Goal: Task Accomplishment & Management: Use online tool/utility

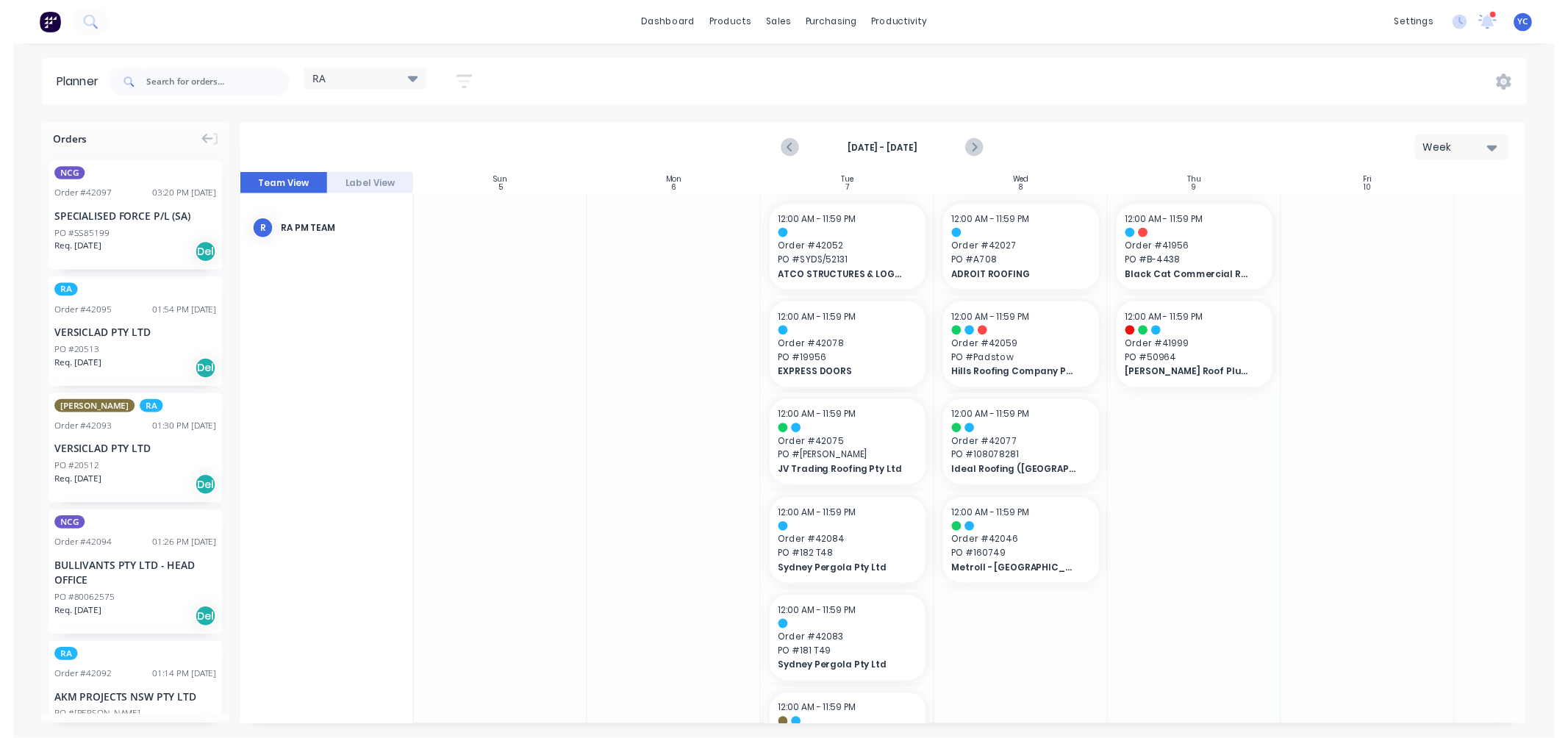
scroll to position [0, 1]
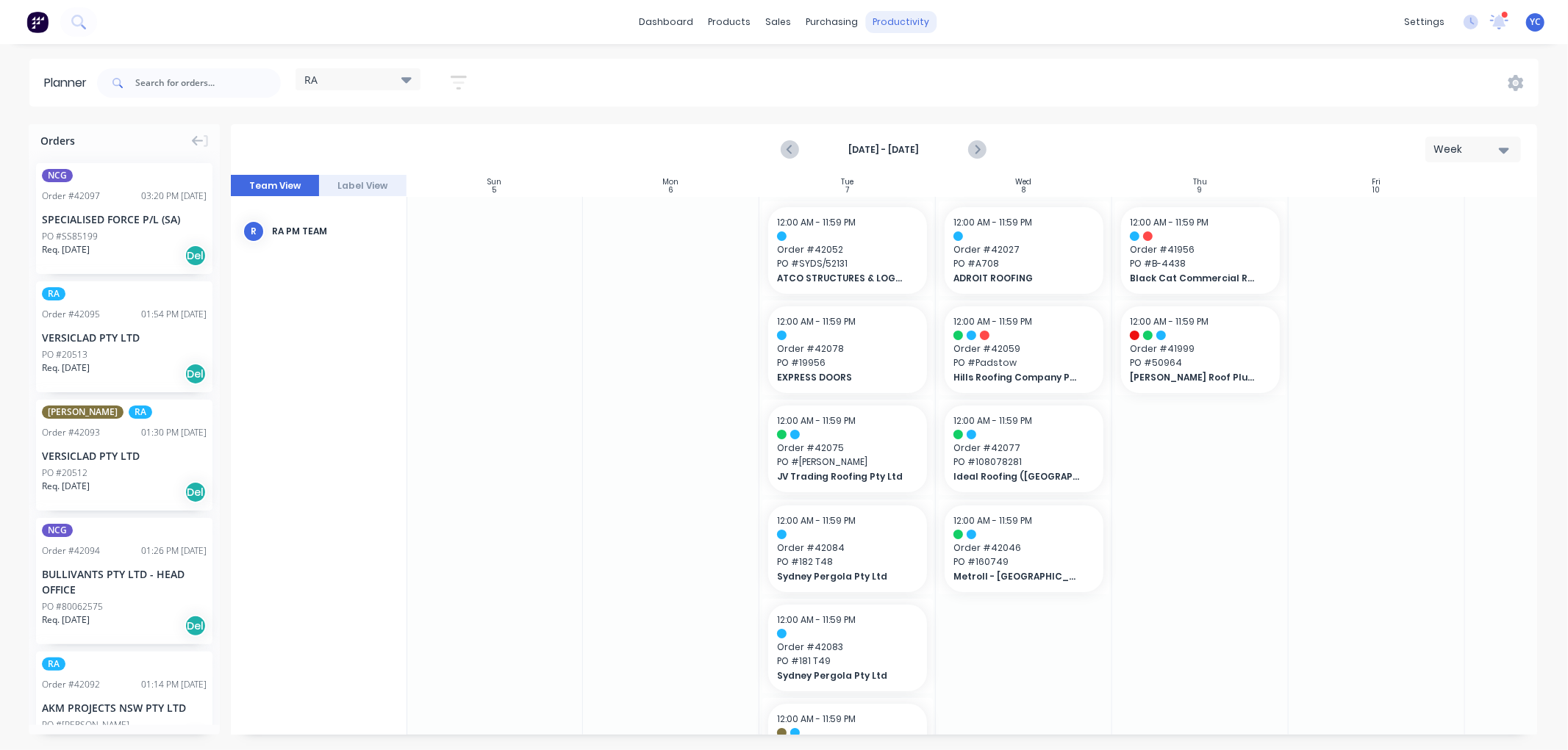
click at [895, 20] on div "productivity" at bounding box center [900, 22] width 72 height 22
click at [930, 72] on div "Workflow" at bounding box center [926, 71] width 44 height 13
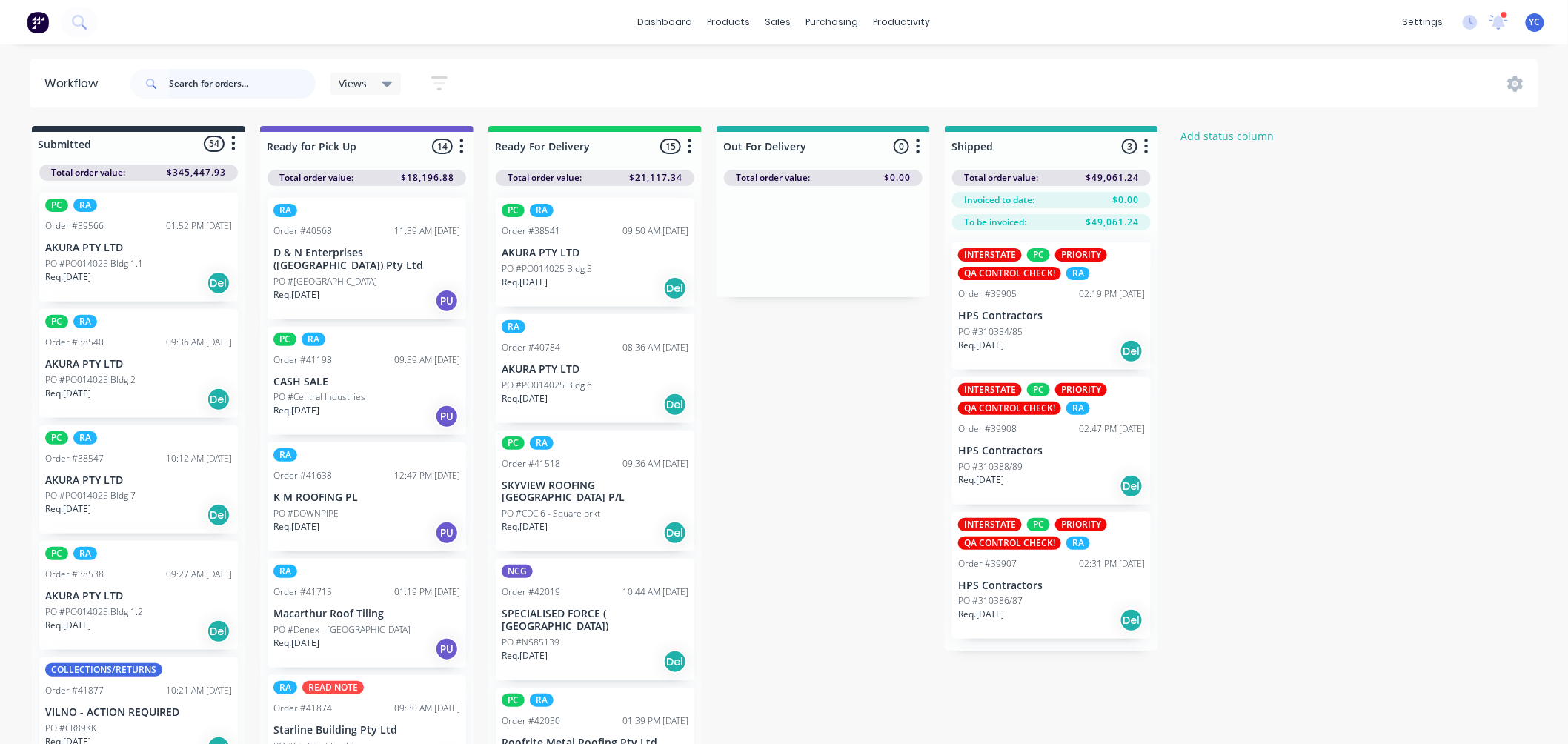
click at [220, 79] on input "text" at bounding box center [242, 84] width 146 height 30
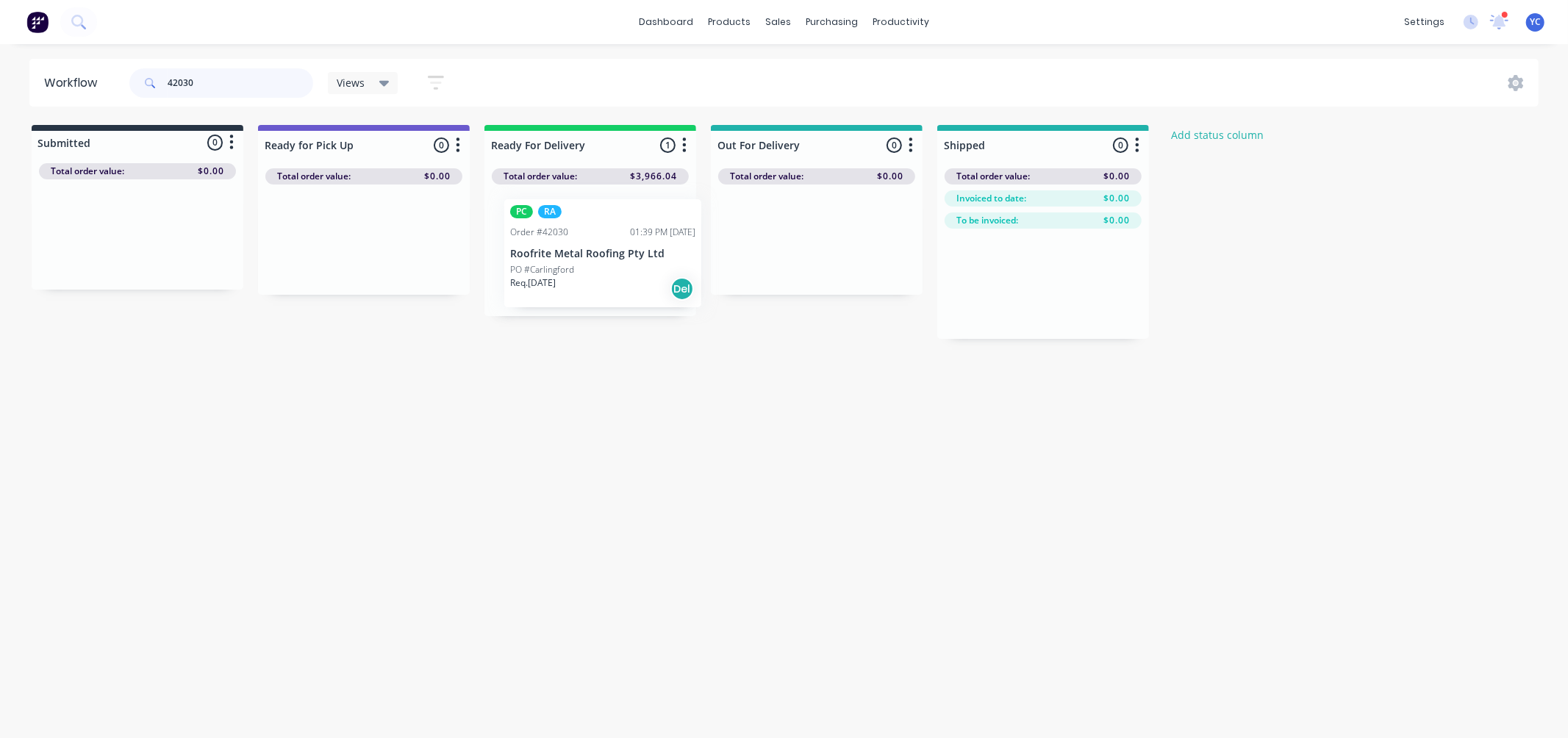
drag, startPoint x: 587, startPoint y: 260, endPoint x: 606, endPoint y: 262, distance: 19.1
click at [606, 262] on div "PC RA Order #42030 01:39 PM 30/09/25 Roofrite Metal Roofing Pty Ltd PO #Carling…" at bounding box center [589, 249] width 211 height 131
click at [638, 351] on div "Mark as Delivered" at bounding box center [643, 356] width 148 height 30
click at [262, 90] on input "42030" at bounding box center [240, 83] width 145 height 30
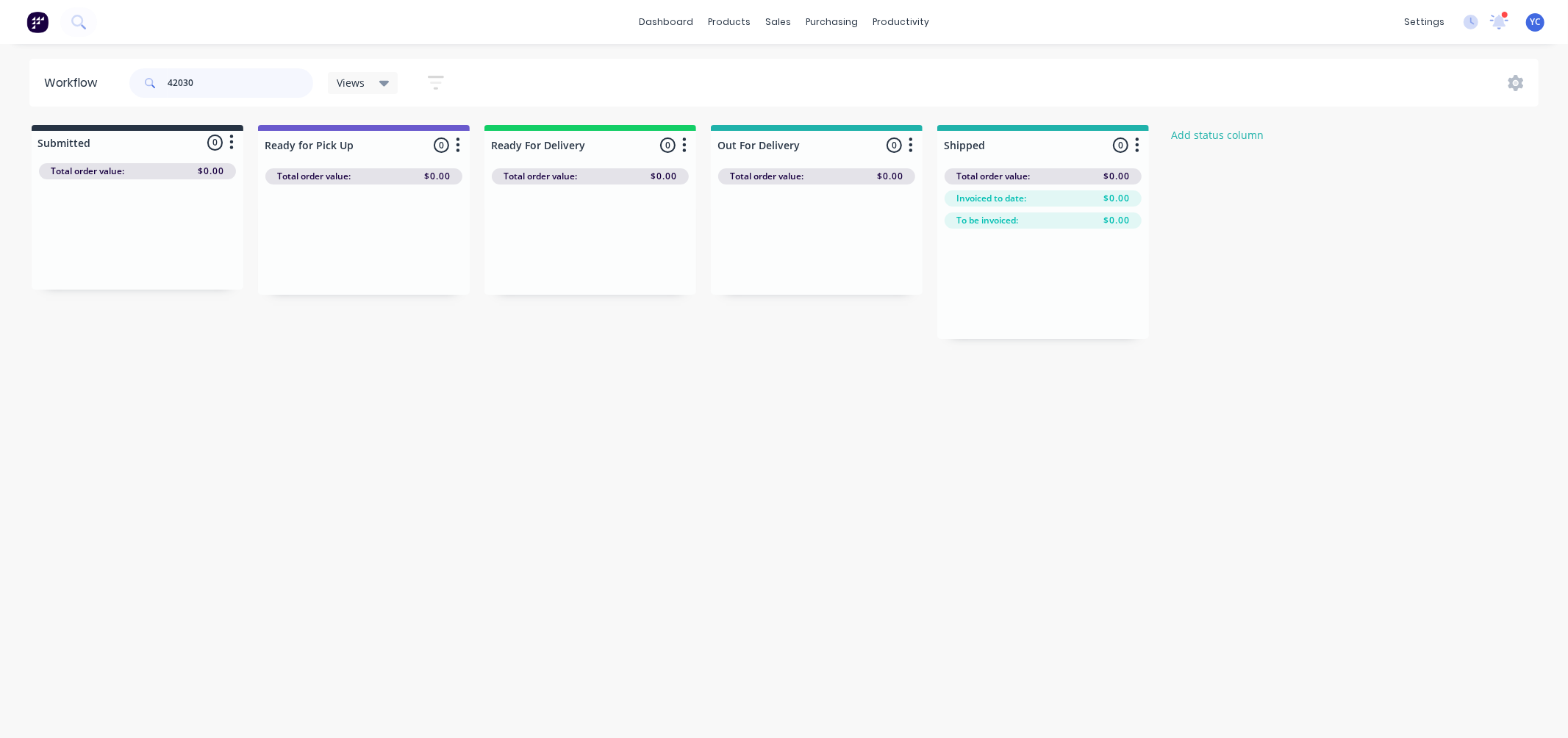
drag, startPoint x: 262, startPoint y: 90, endPoint x: 218, endPoint y: 82, distance: 44.7
click at [218, 82] on input "42030" at bounding box center [240, 83] width 145 height 30
drag, startPoint x: 142, startPoint y: 253, endPoint x: 582, endPoint y: 254, distance: 440.0
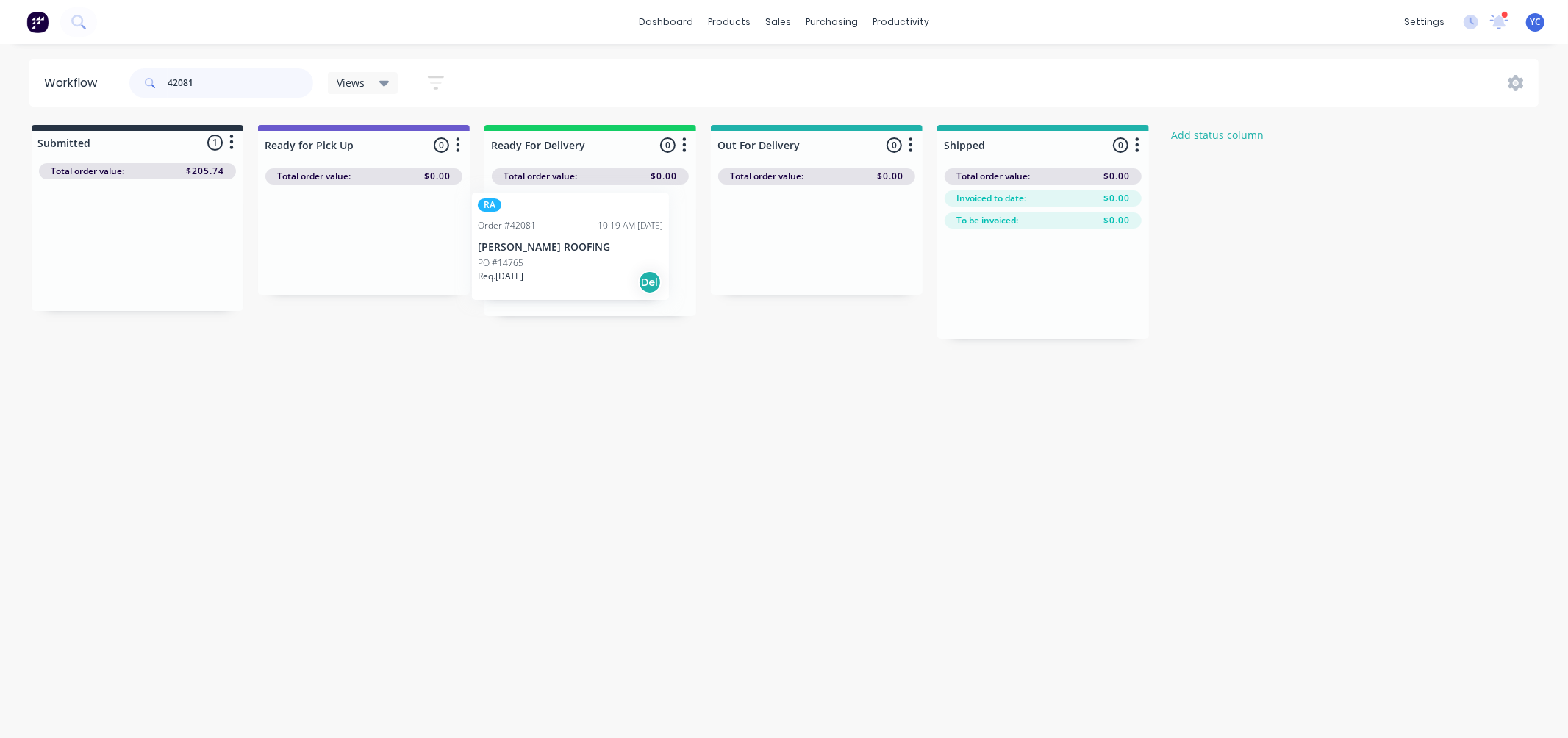
click at [582, 254] on div "Submitted 1 Status colour #273444 hex #273444 Save Cancel Summaries Total order…" at bounding box center [788, 232] width 1599 height 214
click at [259, 84] on input "42081" at bounding box center [240, 83] width 145 height 30
drag, startPoint x: 121, startPoint y: 248, endPoint x: 339, endPoint y: 257, distance: 218.2
click at [339, 257] on div "Submitted 1 Status colour #273444 hex #273444 Save Cancel Summaries Total order…" at bounding box center [788, 232] width 1599 height 214
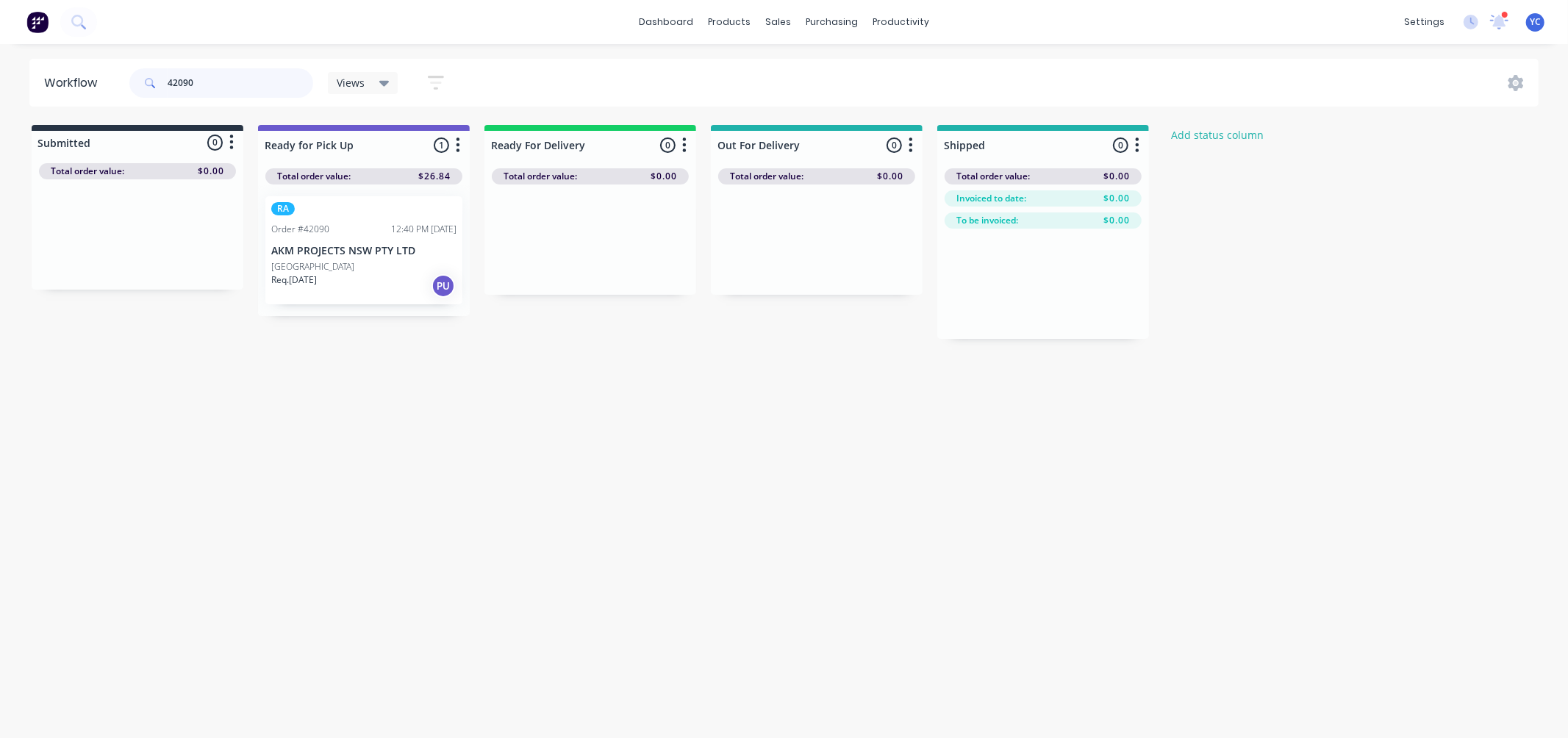
click at [241, 92] on input "42090" at bounding box center [240, 83] width 145 height 30
drag, startPoint x: 113, startPoint y: 253, endPoint x: 358, endPoint y: 267, distance: 245.4
click at [358, 267] on div "Submitted 1 Status colour #273444 hex #273444 Save Cancel Summaries Total order…" at bounding box center [788, 232] width 1599 height 214
click at [223, 81] on input "42092" at bounding box center [240, 83] width 145 height 30
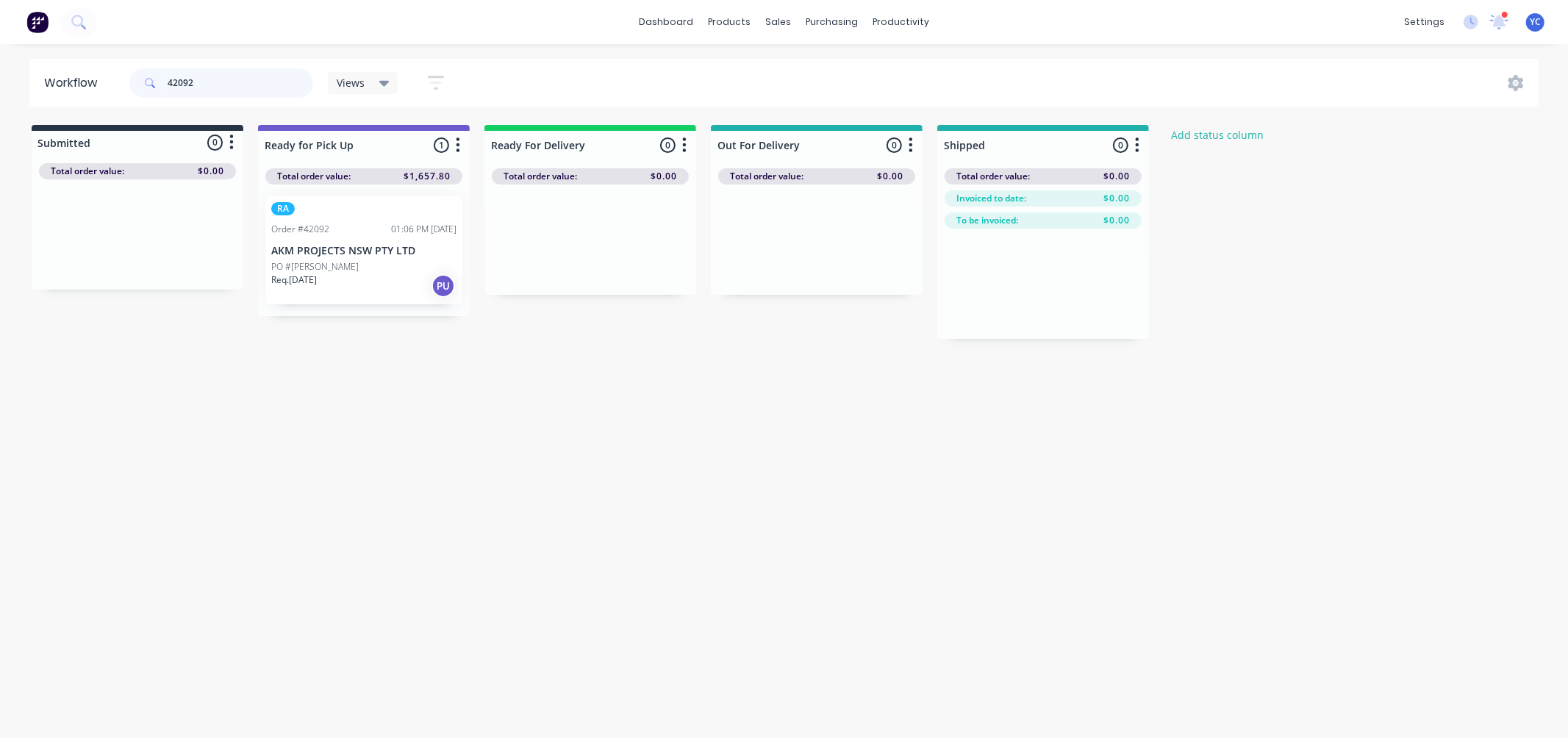
click at [223, 81] on input "42092" at bounding box center [240, 83] width 145 height 30
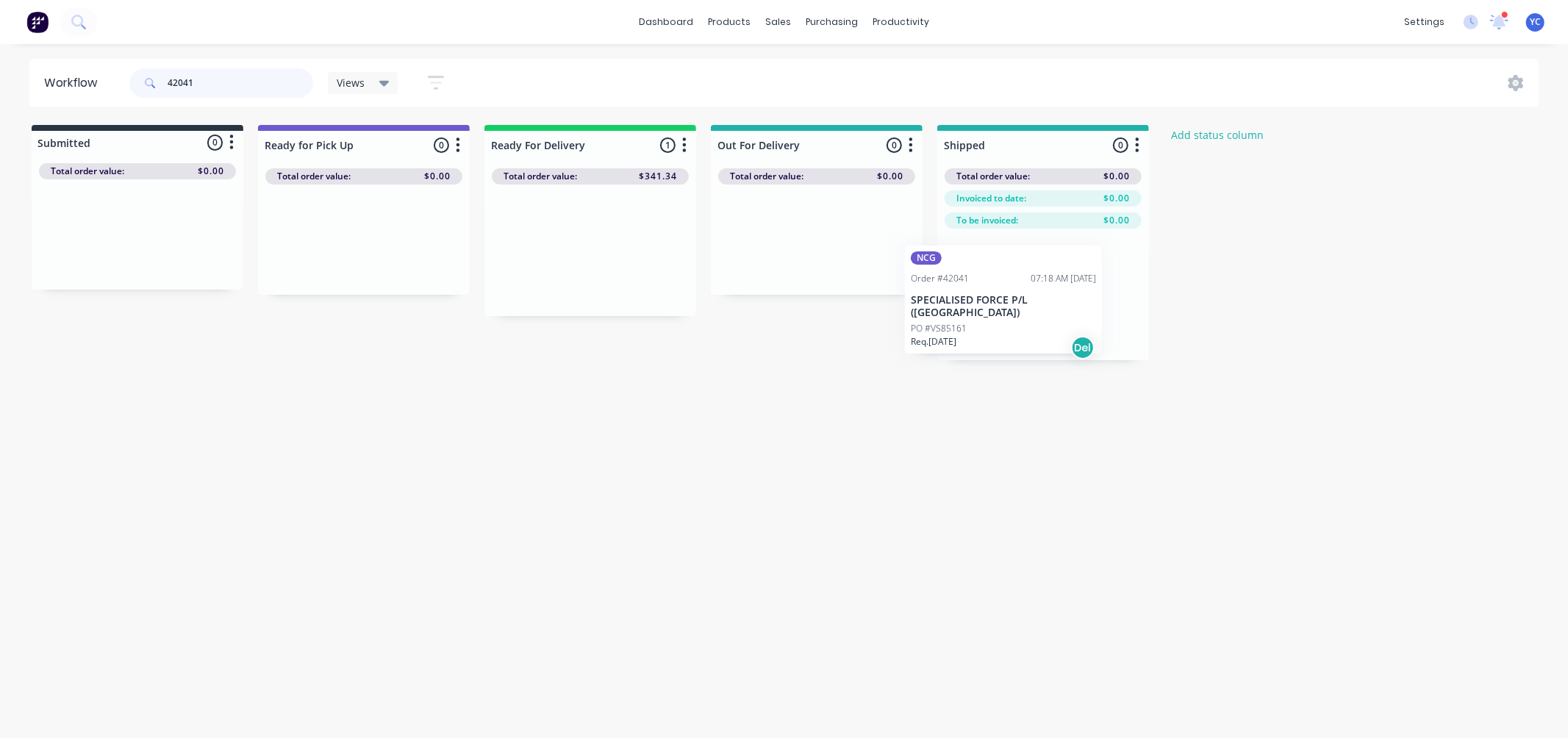
drag, startPoint x: 547, startPoint y: 255, endPoint x: 973, endPoint y: 307, distance: 429.2
click at [973, 307] on div "Submitted 0 Status colour #273444 hex #273444 Save Cancel Summaries Total order…" at bounding box center [788, 242] width 1599 height 235
click at [222, 94] on input "42041" at bounding box center [240, 83] width 145 height 30
drag, startPoint x: 222, startPoint y: 94, endPoint x: 222, endPoint y: 87, distance: 7.0
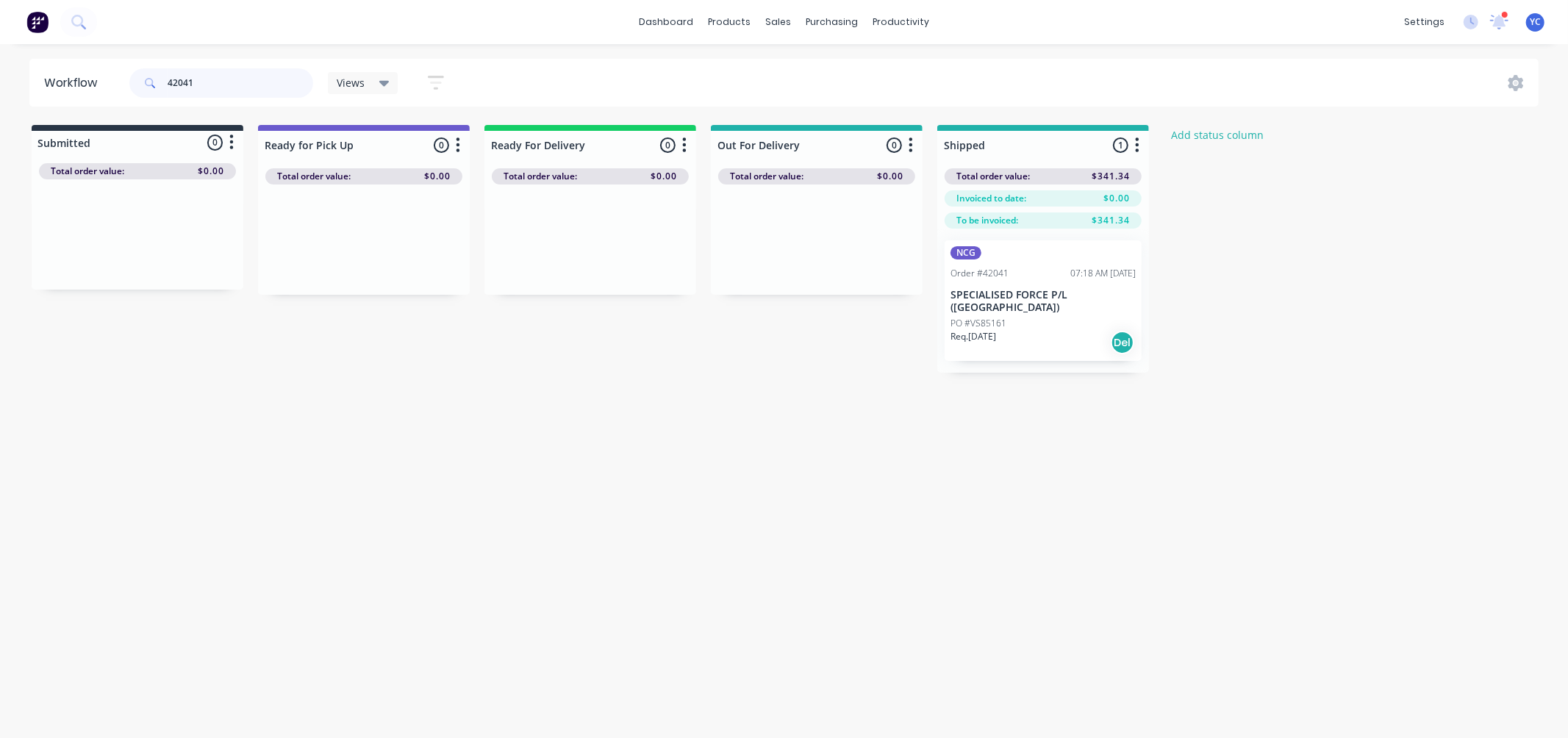
click at [222, 87] on input "42041" at bounding box center [240, 83] width 145 height 30
drag, startPoint x: 846, startPoint y: 281, endPoint x: 1034, endPoint y: 294, distance: 188.4
click at [1034, 294] on div "Submitted 0 Status colour #273444 hex #273444 Save Cancel Summaries Total order…" at bounding box center [788, 242] width 1599 height 235
click at [238, 82] on input "41995" at bounding box center [240, 83] width 145 height 30
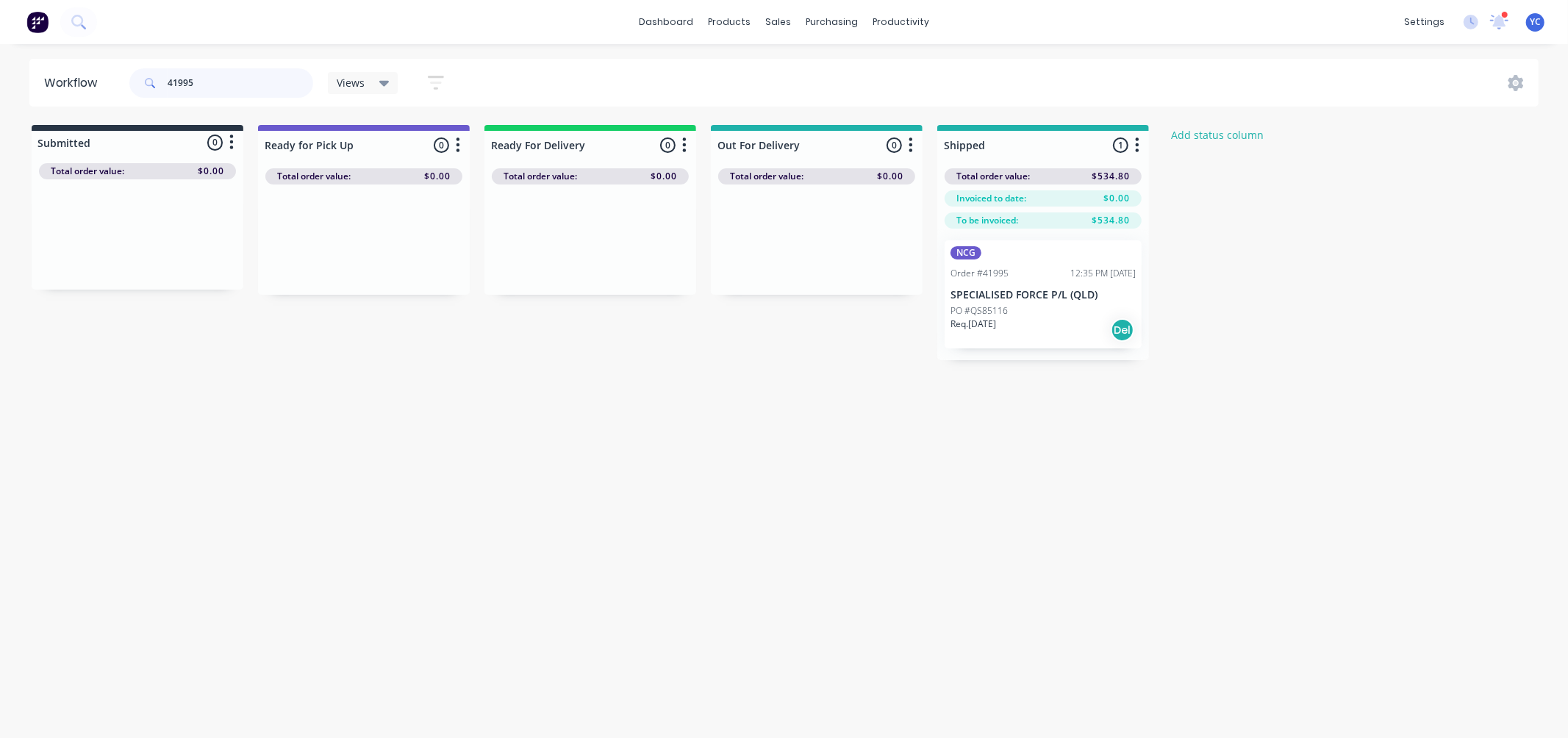
click at [238, 82] on input "41995" at bounding box center [240, 83] width 145 height 30
type input "42019"
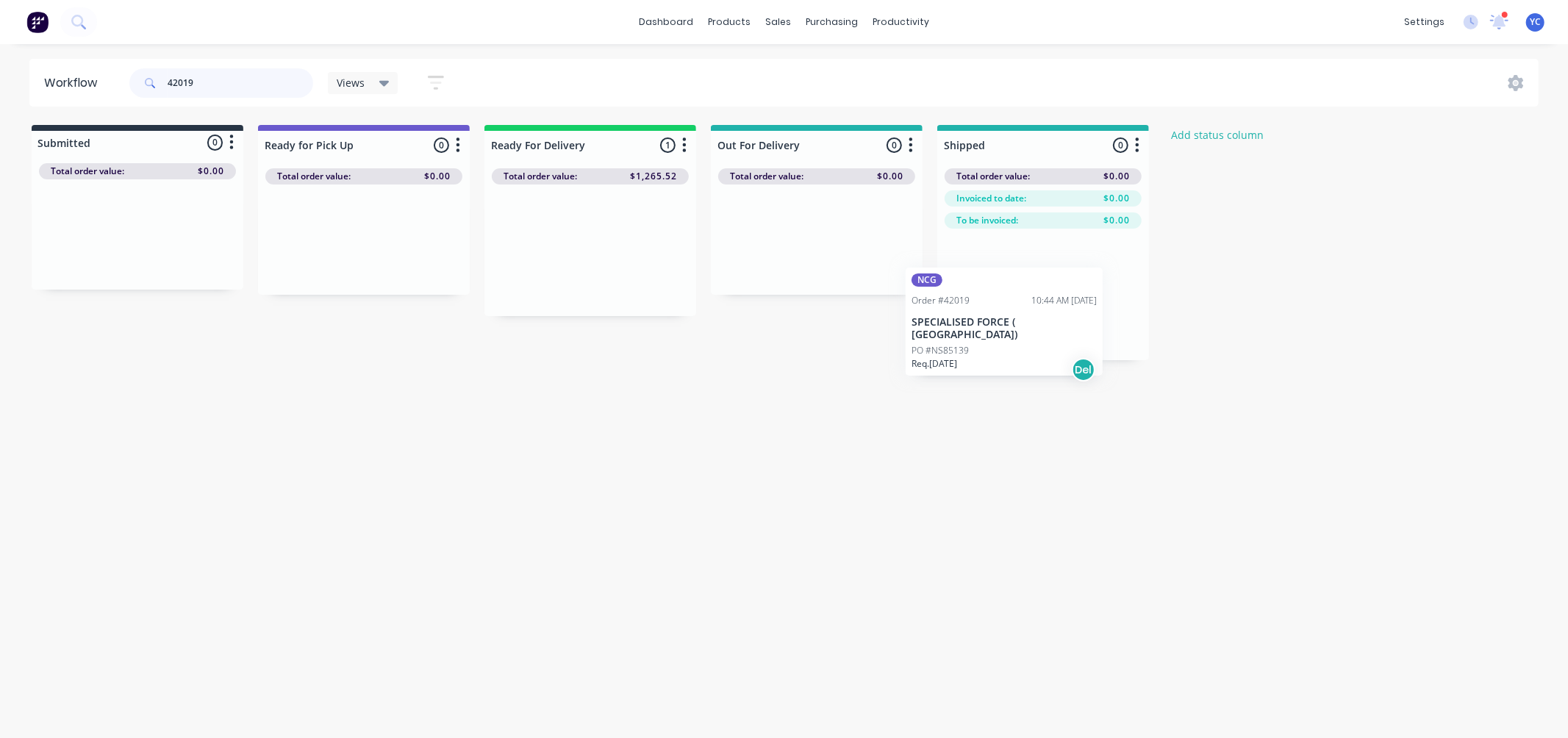
drag, startPoint x: 606, startPoint y: 249, endPoint x: 1061, endPoint y: 302, distance: 458.1
click at [1061, 302] on div "Submitted 0 Status colour #273444 hex #273444 Save Cancel Summaries Total order…" at bounding box center [788, 242] width 1599 height 235
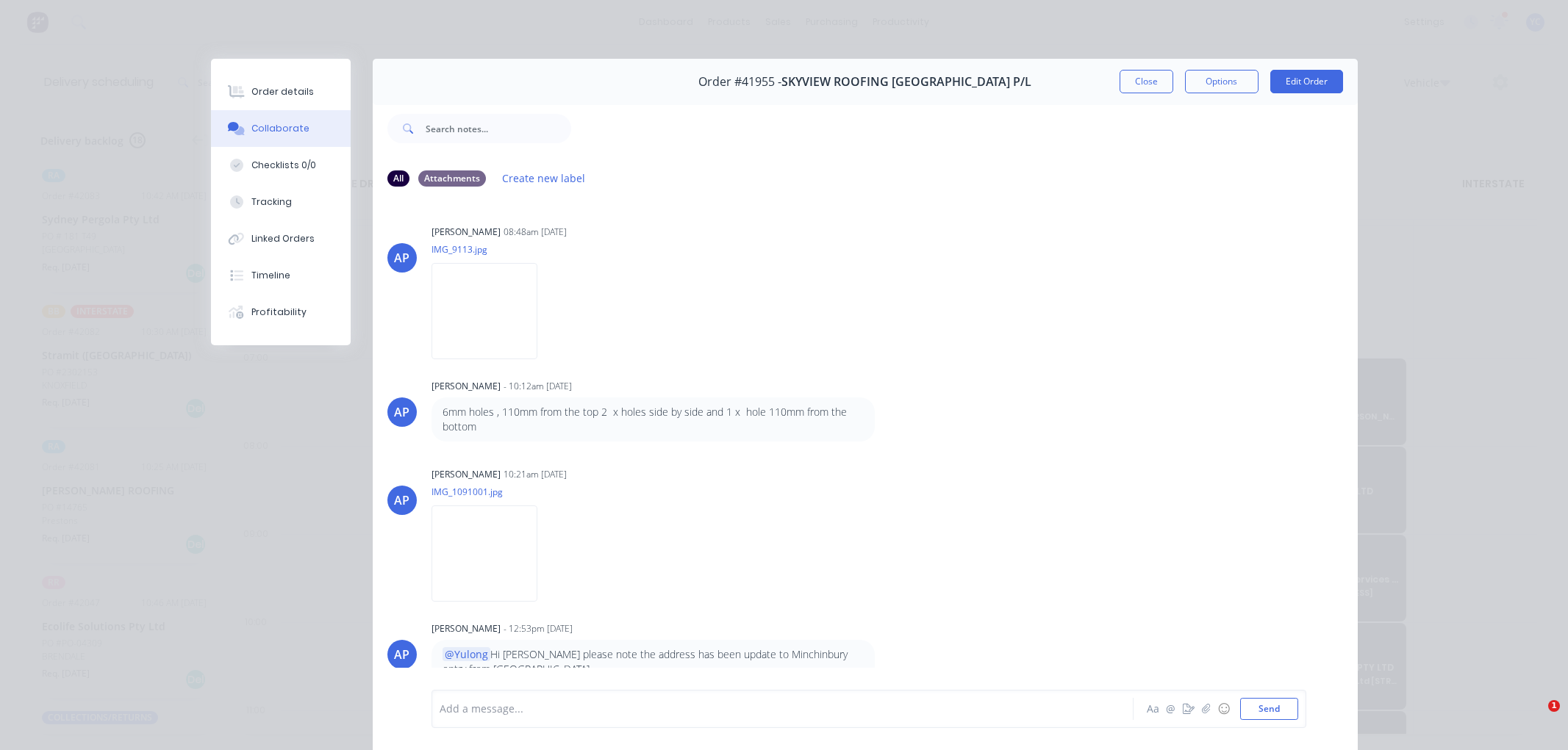
click at [1129, 70] on button "Close" at bounding box center [1147, 81] width 54 height 23
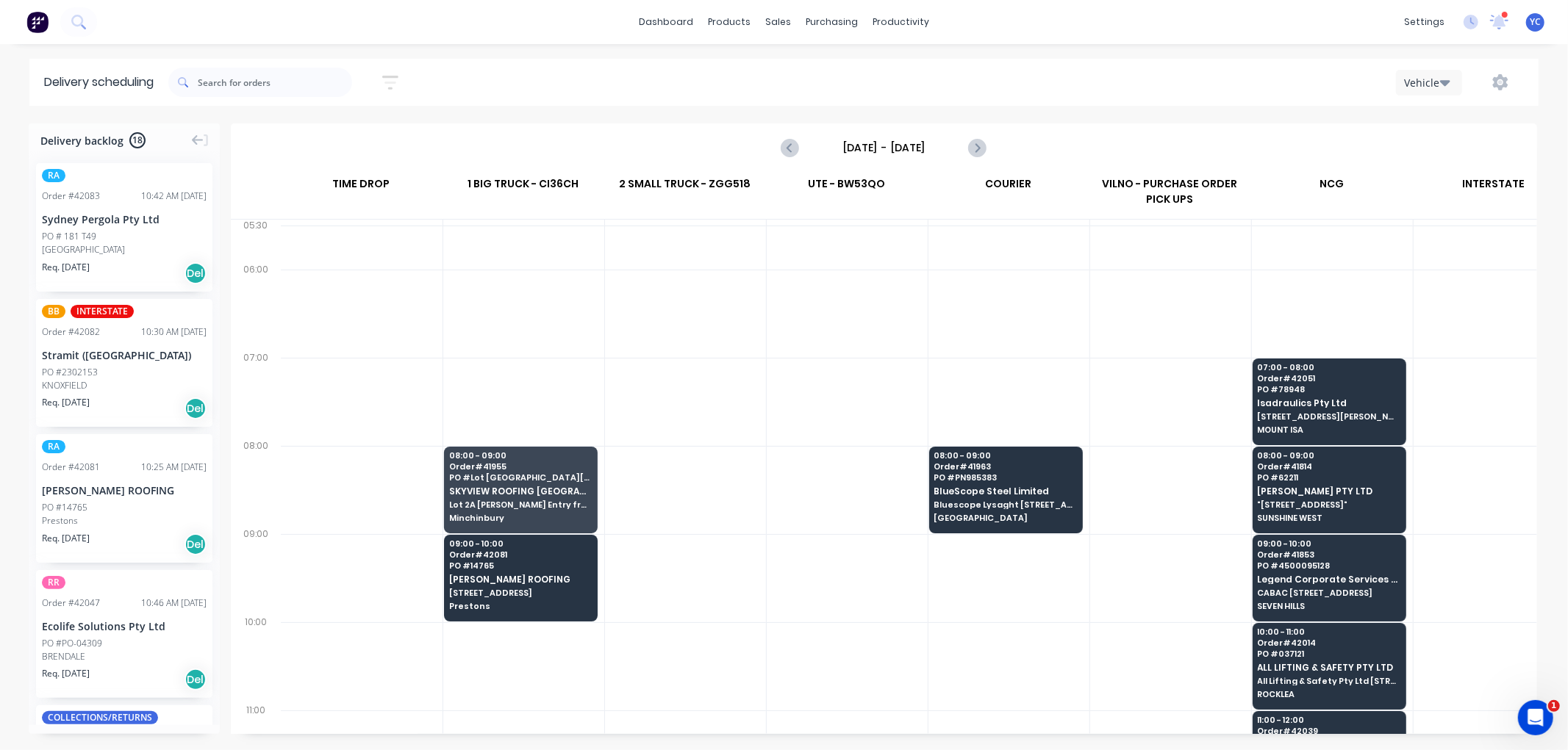
scroll to position [0, 1]
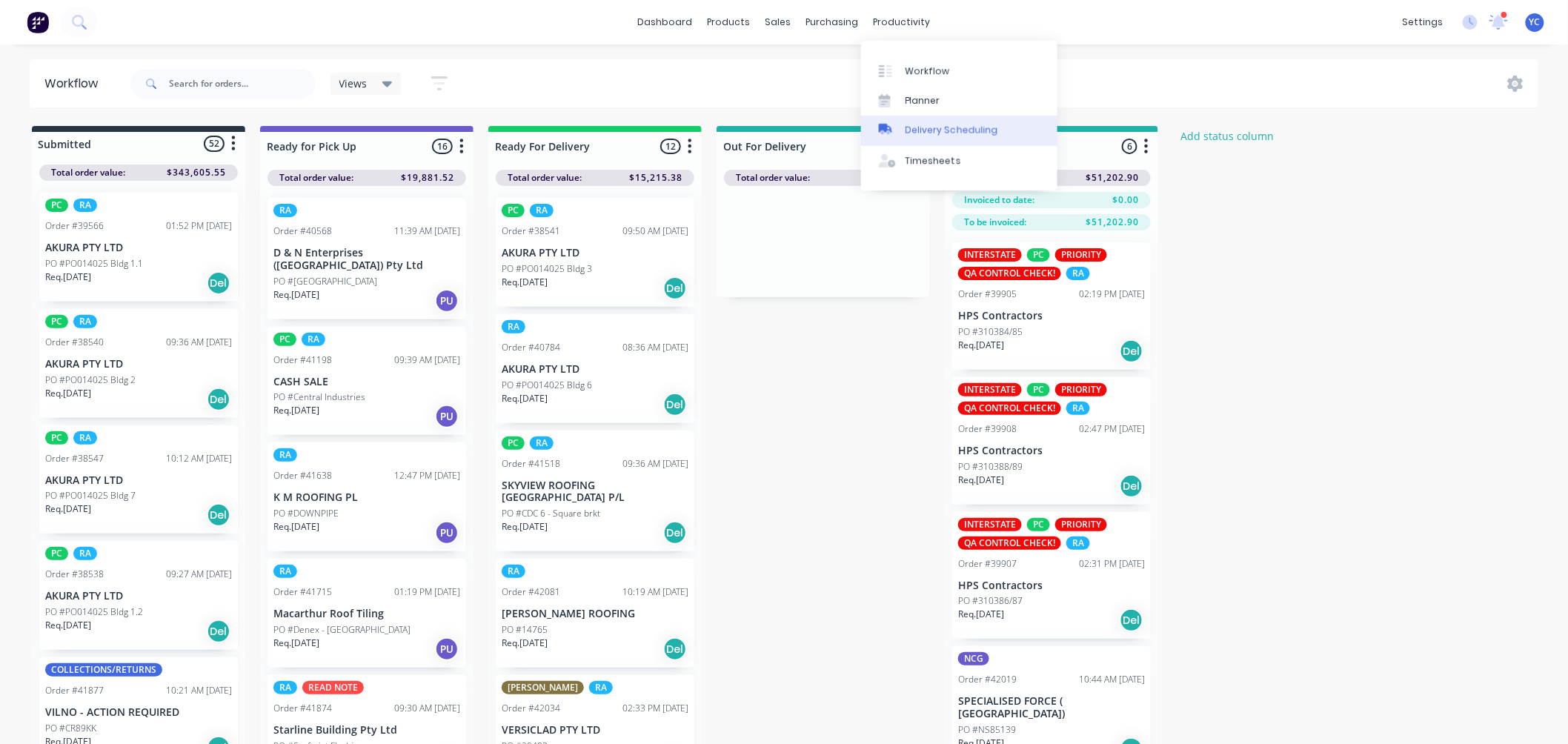
click at [942, 121] on link "Delivery Scheduling" at bounding box center [959, 130] width 196 height 30
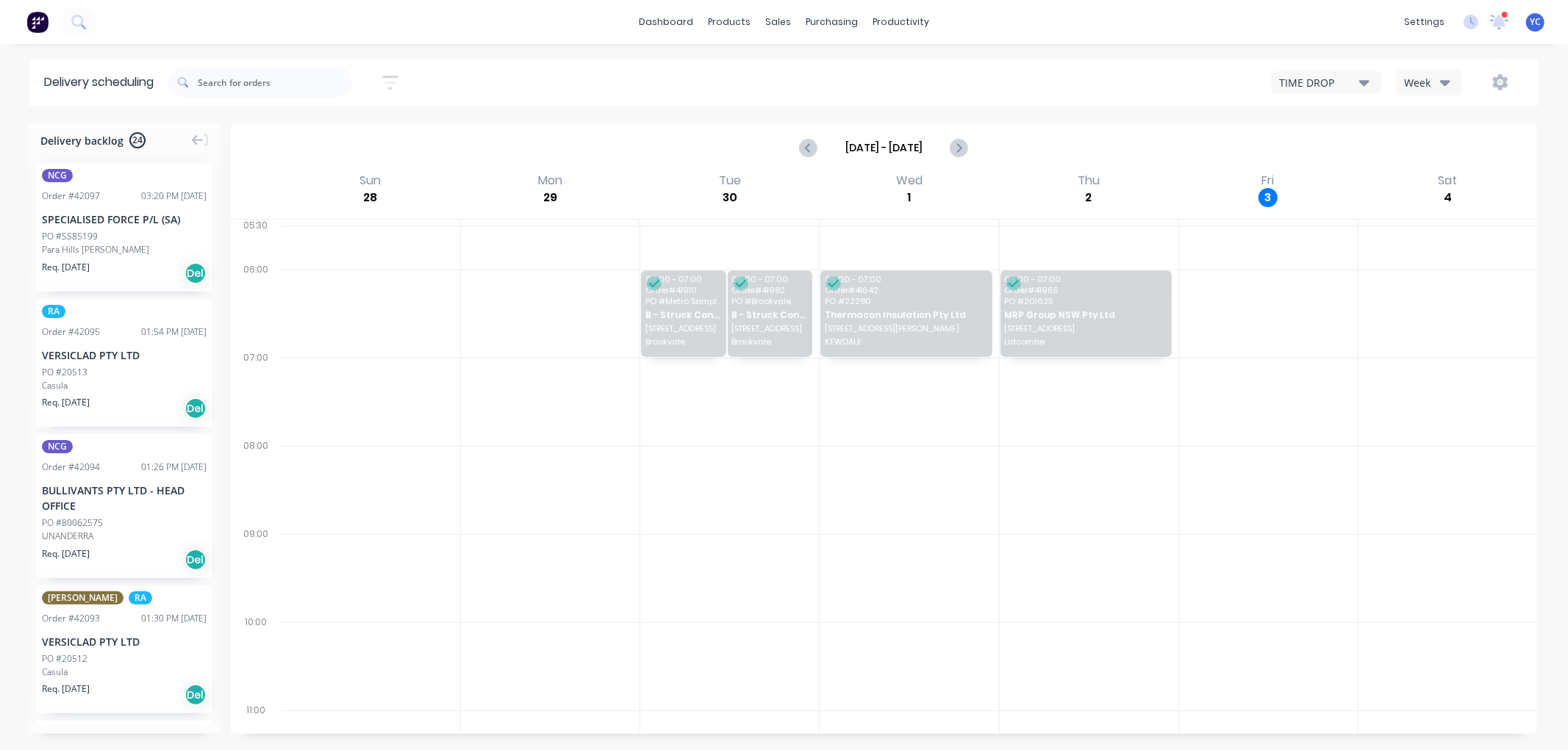
click at [1438, 85] on div "Week" at bounding box center [1426, 83] width 43 height 16
click at [1455, 147] on div "Vehicle" at bounding box center [1469, 151] width 145 height 30
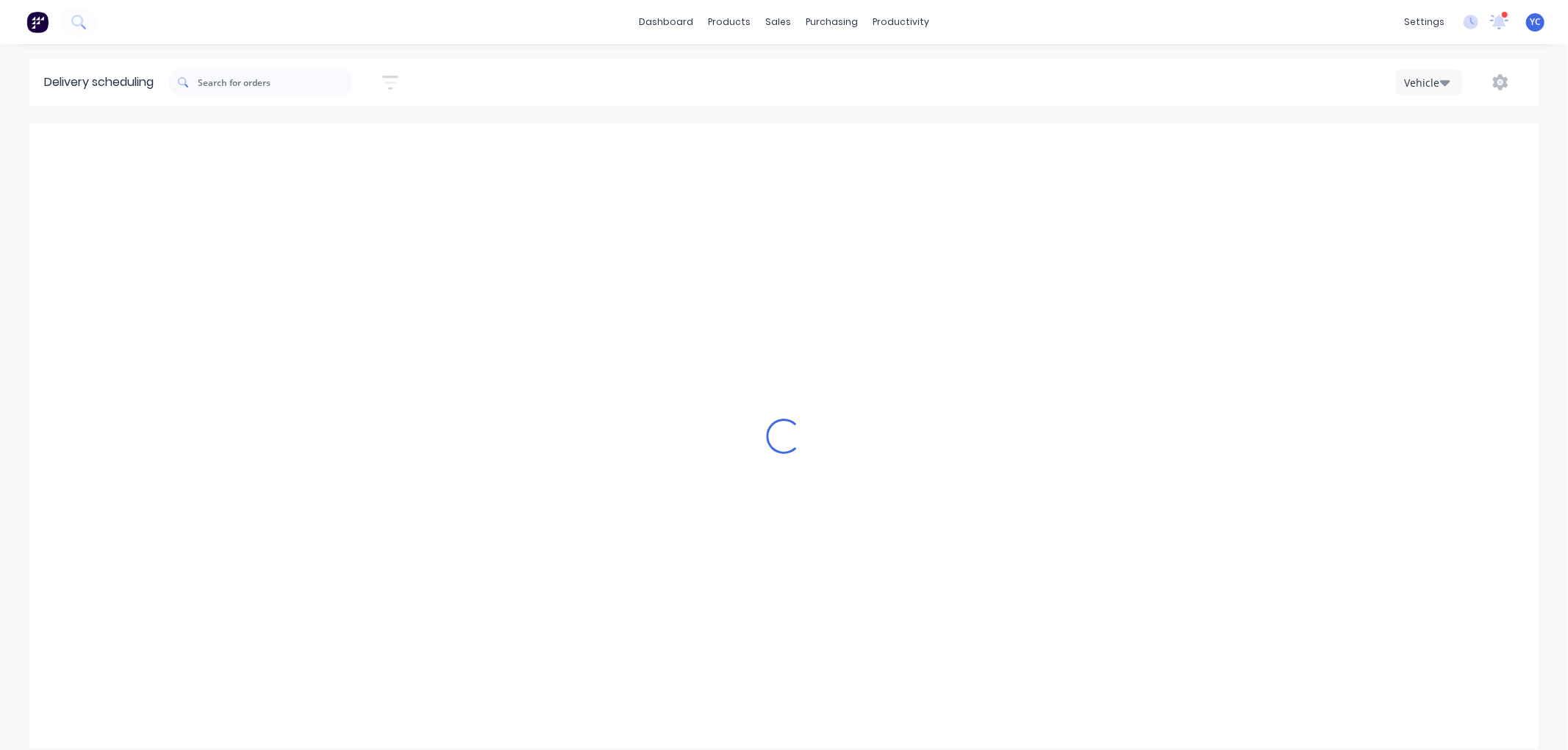
scroll to position [0, 1]
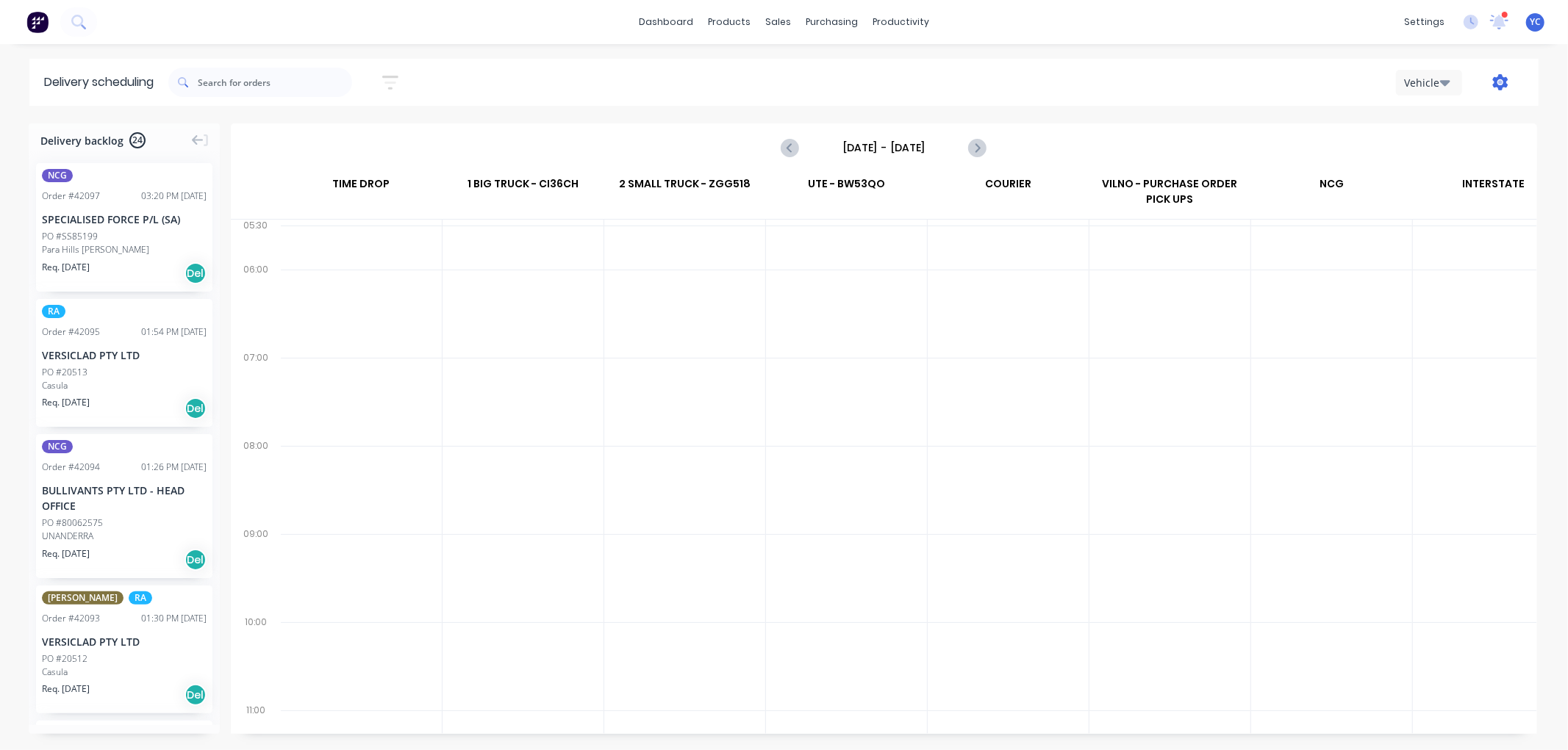
click at [1505, 79] on icon "button" at bounding box center [1501, 82] width 16 height 16
click at [1163, 141] on div "Sunday - 28/09/25" at bounding box center [885, 147] width 1304 height 46
click at [983, 143] on icon "Next page" at bounding box center [977, 147] width 18 height 18
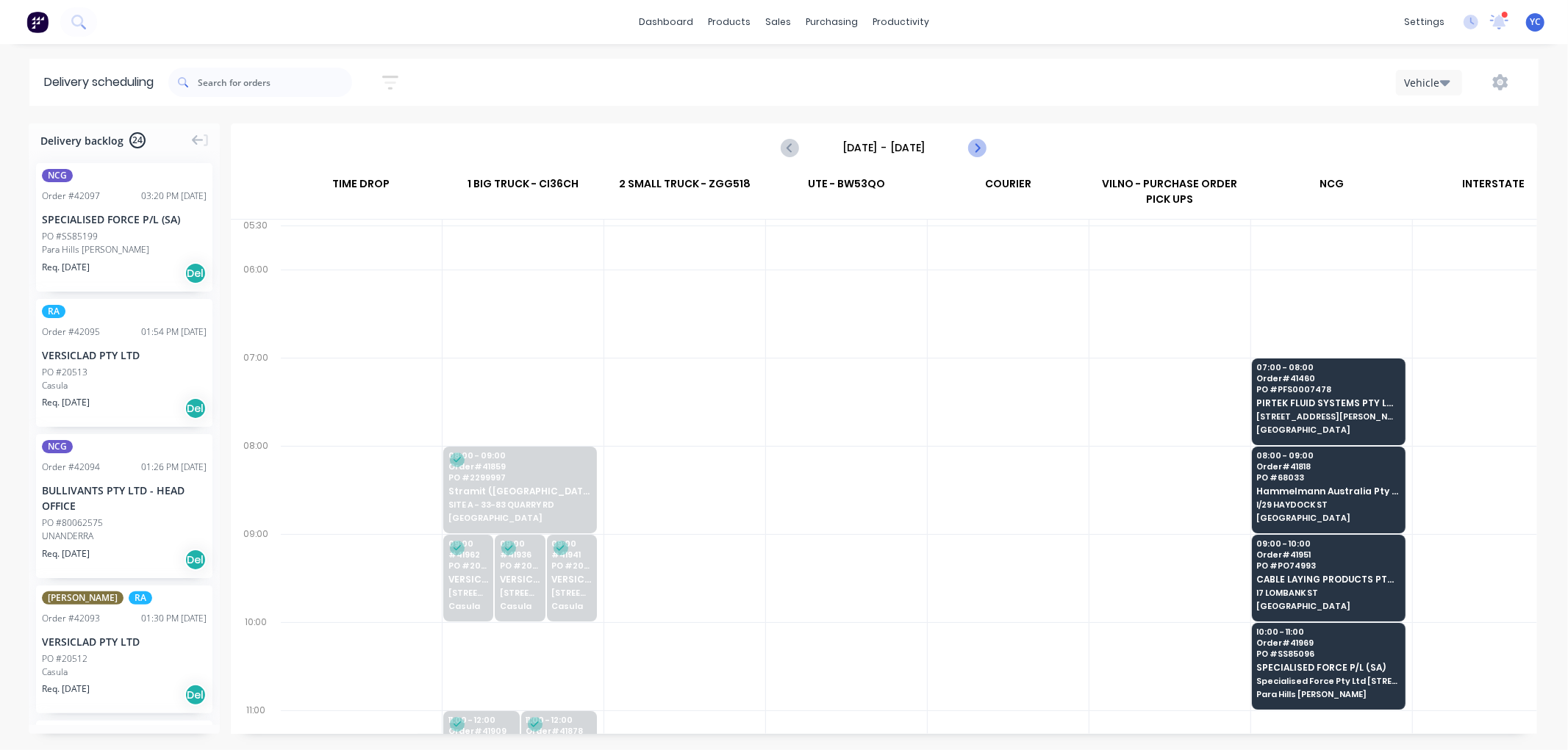
click at [983, 143] on icon "Next page" at bounding box center [977, 147] width 18 height 18
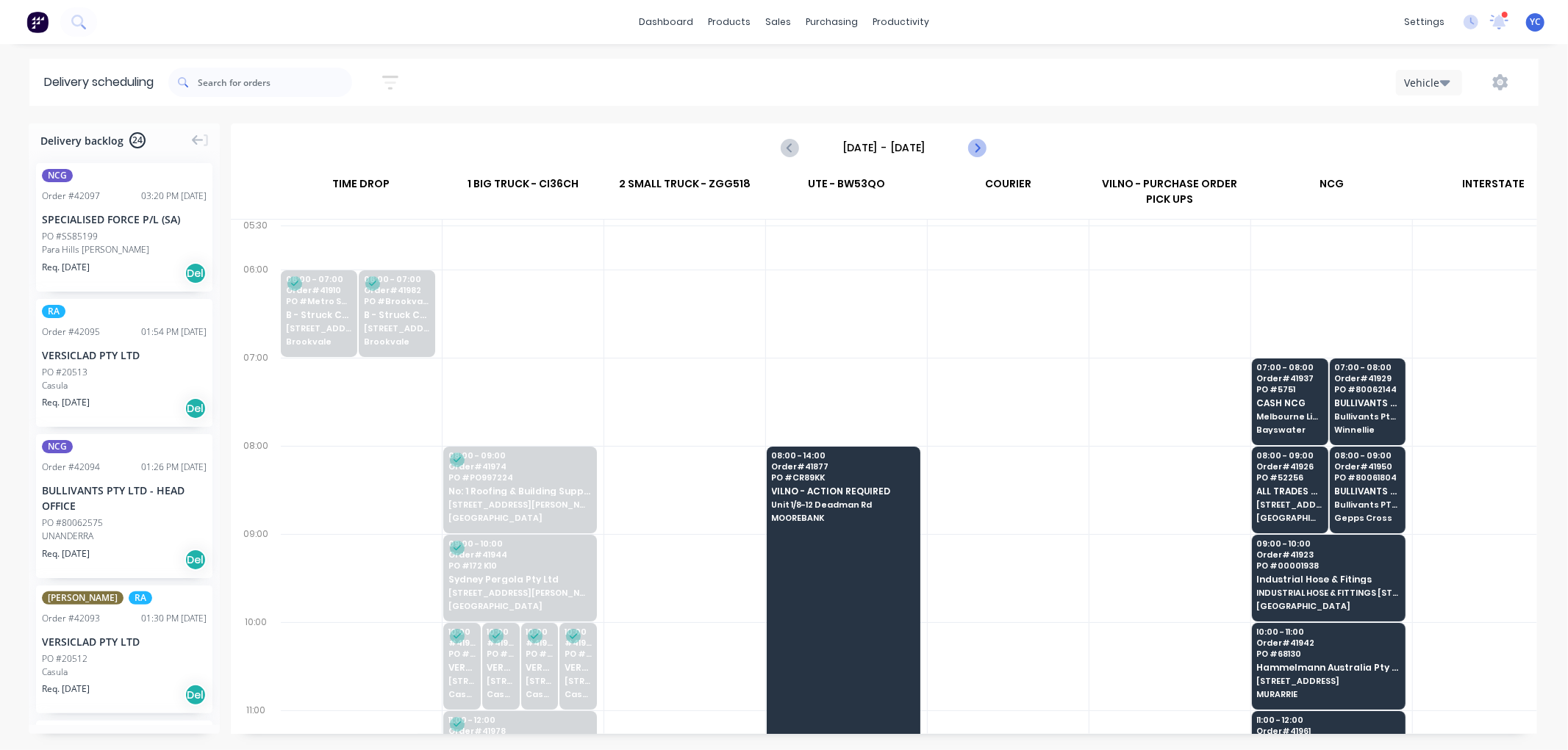
click at [983, 143] on icon "Next page" at bounding box center [977, 147] width 18 height 18
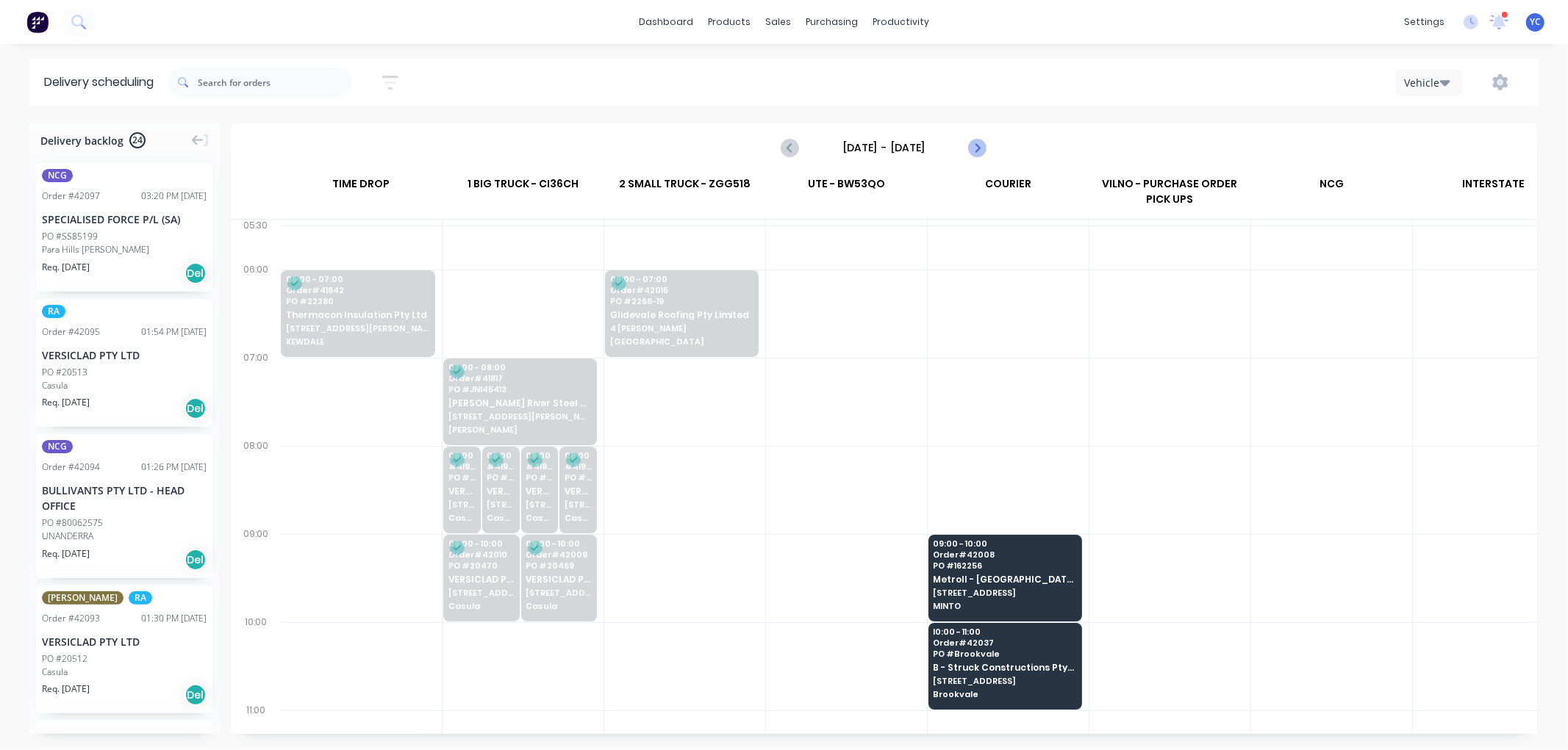
click at [983, 143] on icon "Next page" at bounding box center [977, 147] width 18 height 18
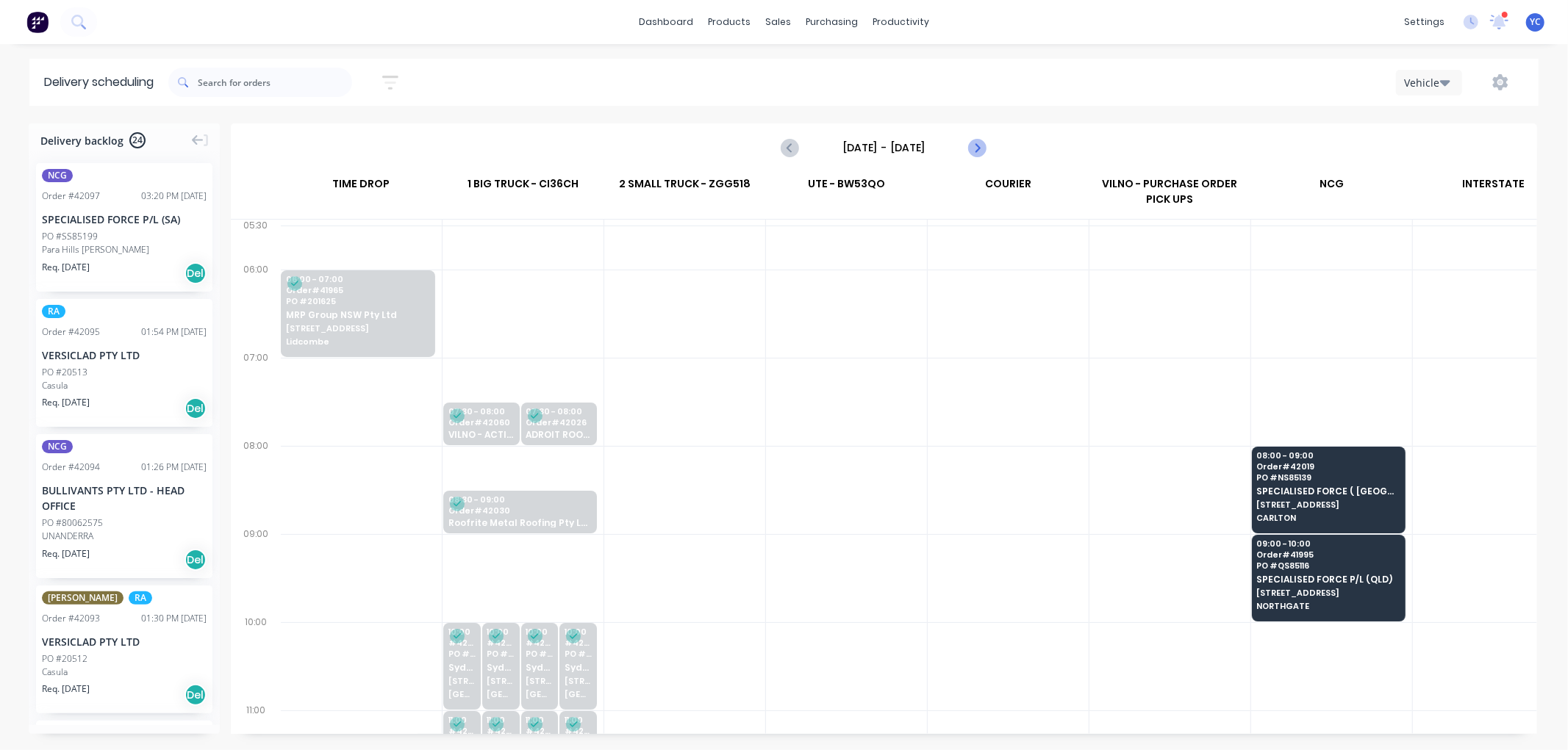
click at [983, 143] on icon "Next page" at bounding box center [977, 147] width 18 height 18
type input "Friday - 03/10/25"
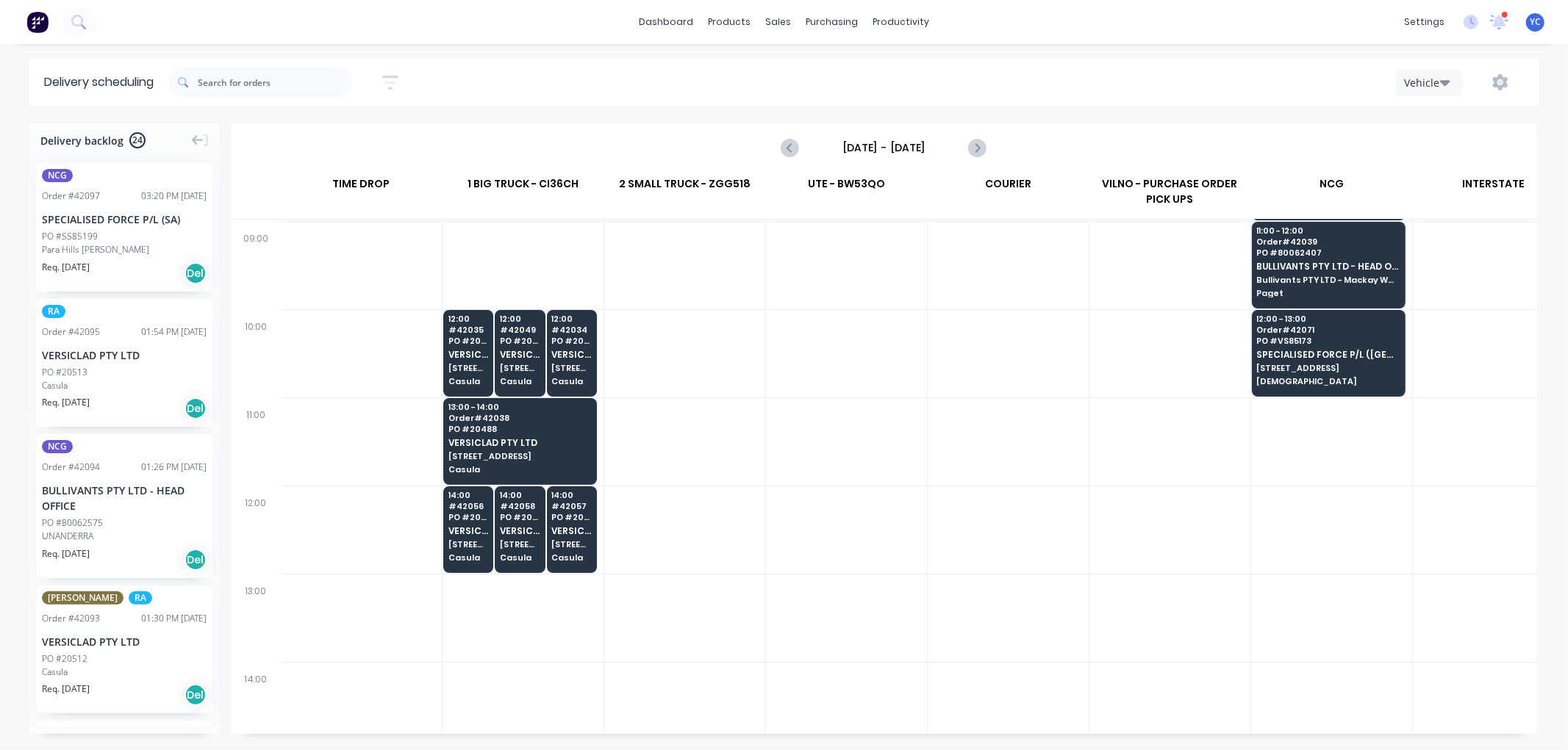
scroll to position [82, 1]
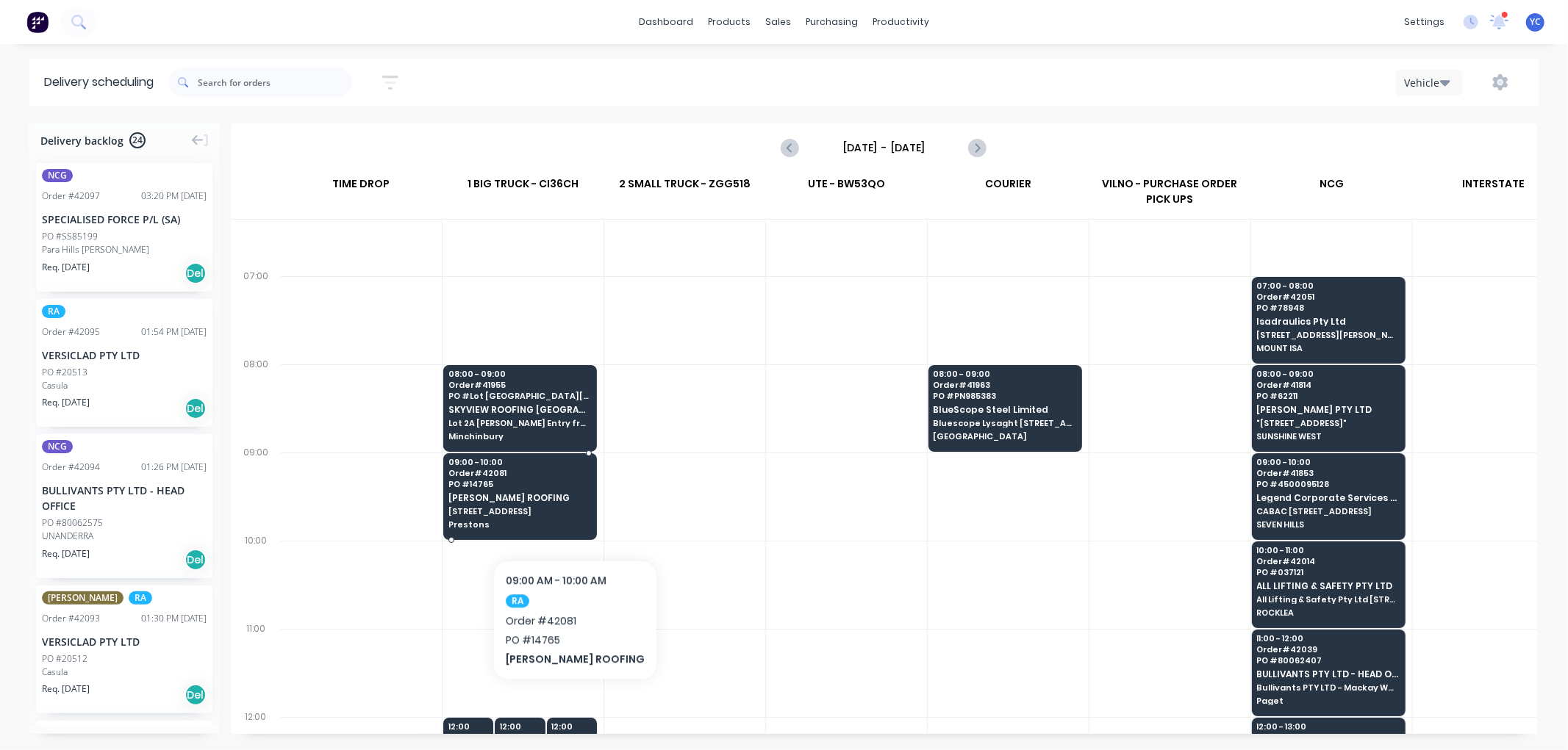
click at [556, 516] on span "Unit 4, 16 Bernera Rd" at bounding box center [520, 511] width 142 height 8
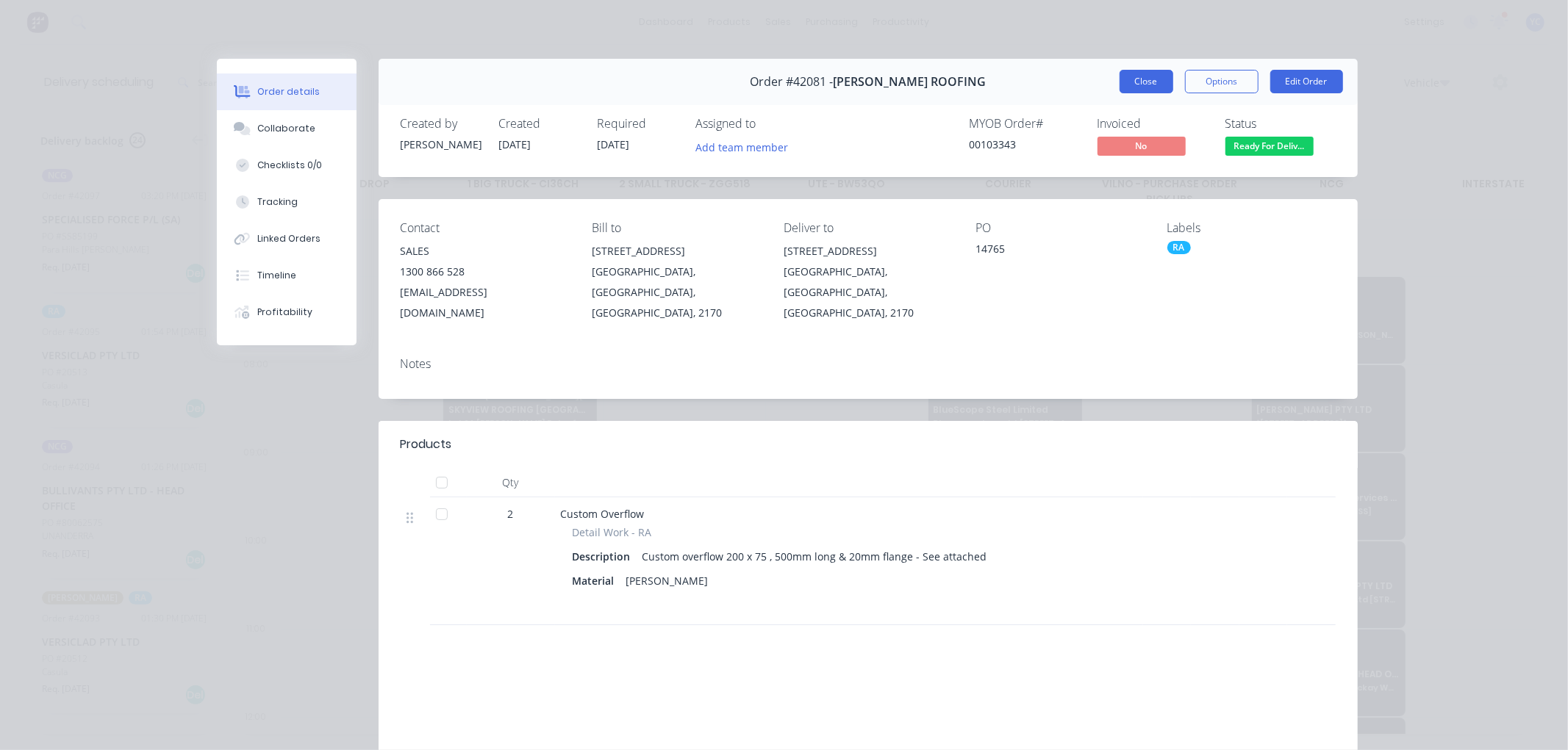
click at [1151, 79] on button "Close" at bounding box center [1147, 81] width 54 height 23
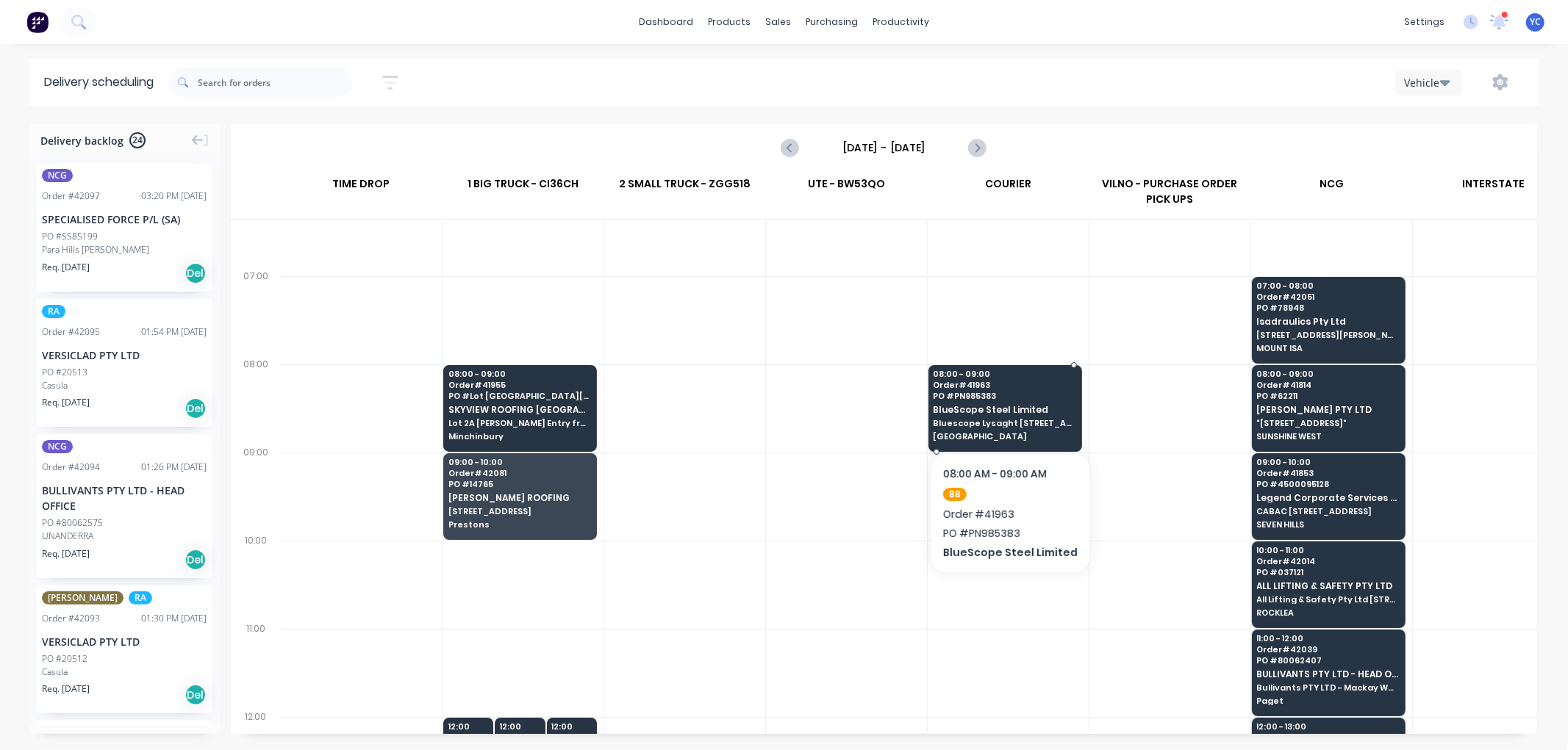
click at [1051, 432] on span "[GEOGRAPHIC_DATA]" at bounding box center [1005, 435] width 142 height 8
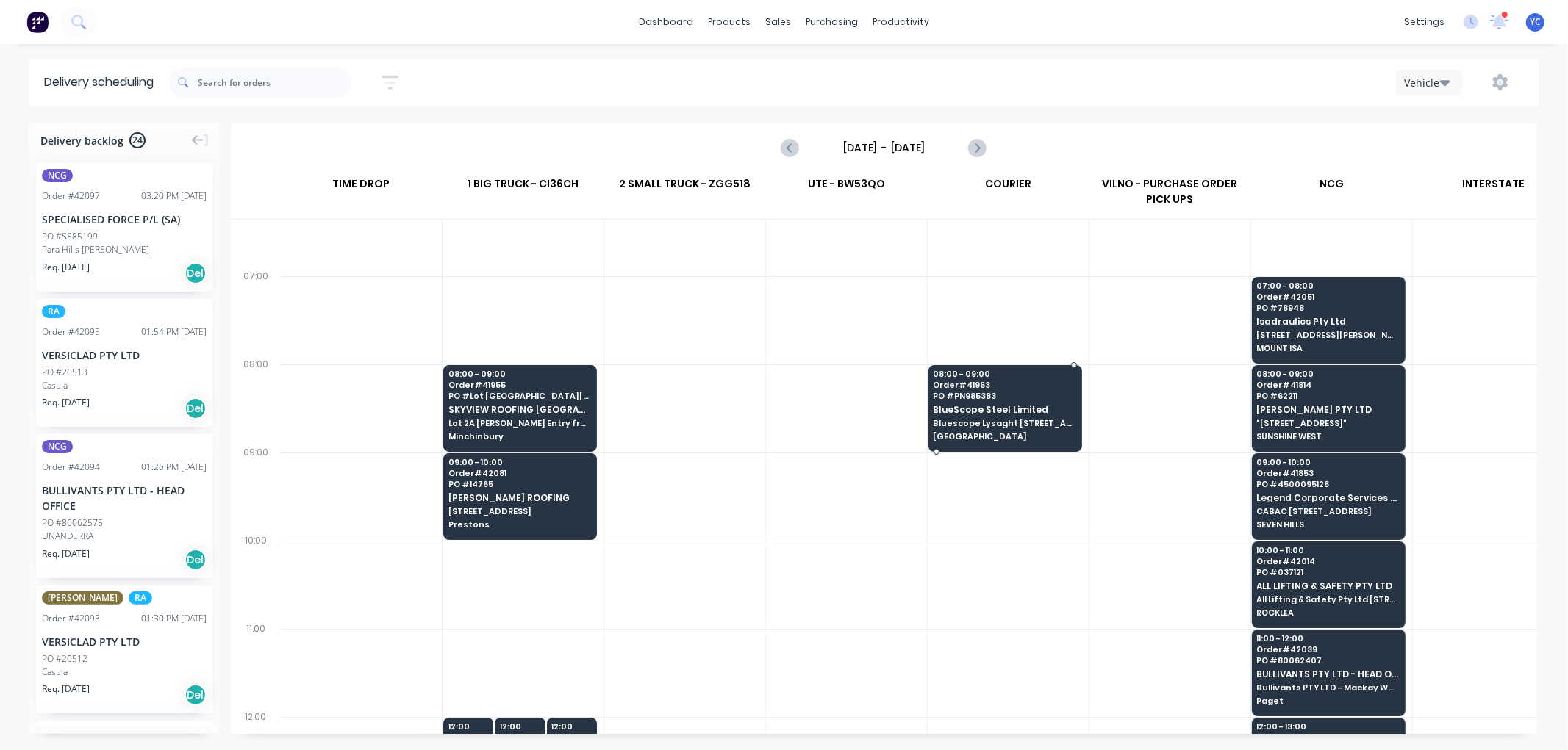
click at [1051, 432] on span "[GEOGRAPHIC_DATA]" at bounding box center [1005, 435] width 142 height 8
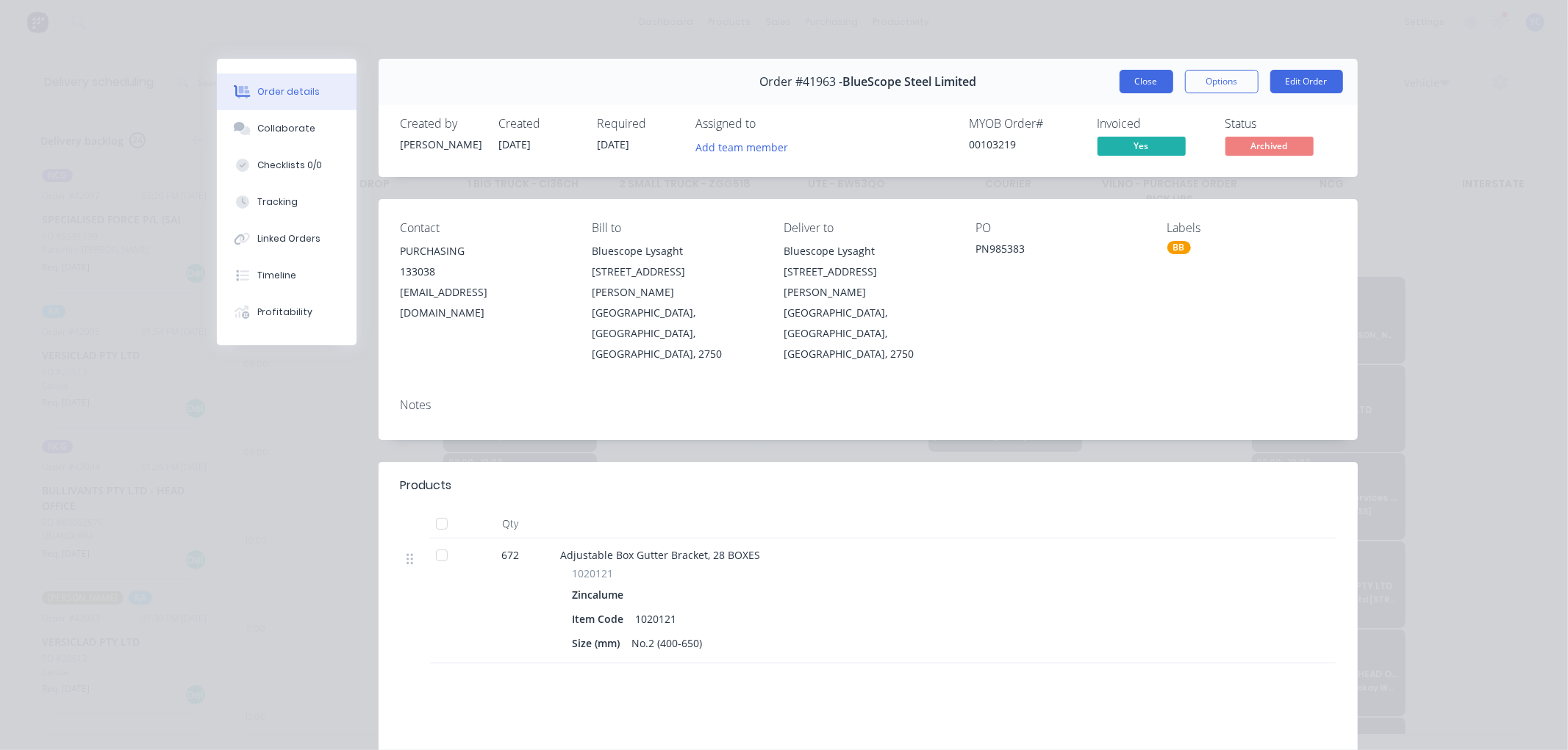
click at [1138, 82] on button "Close" at bounding box center [1147, 81] width 54 height 23
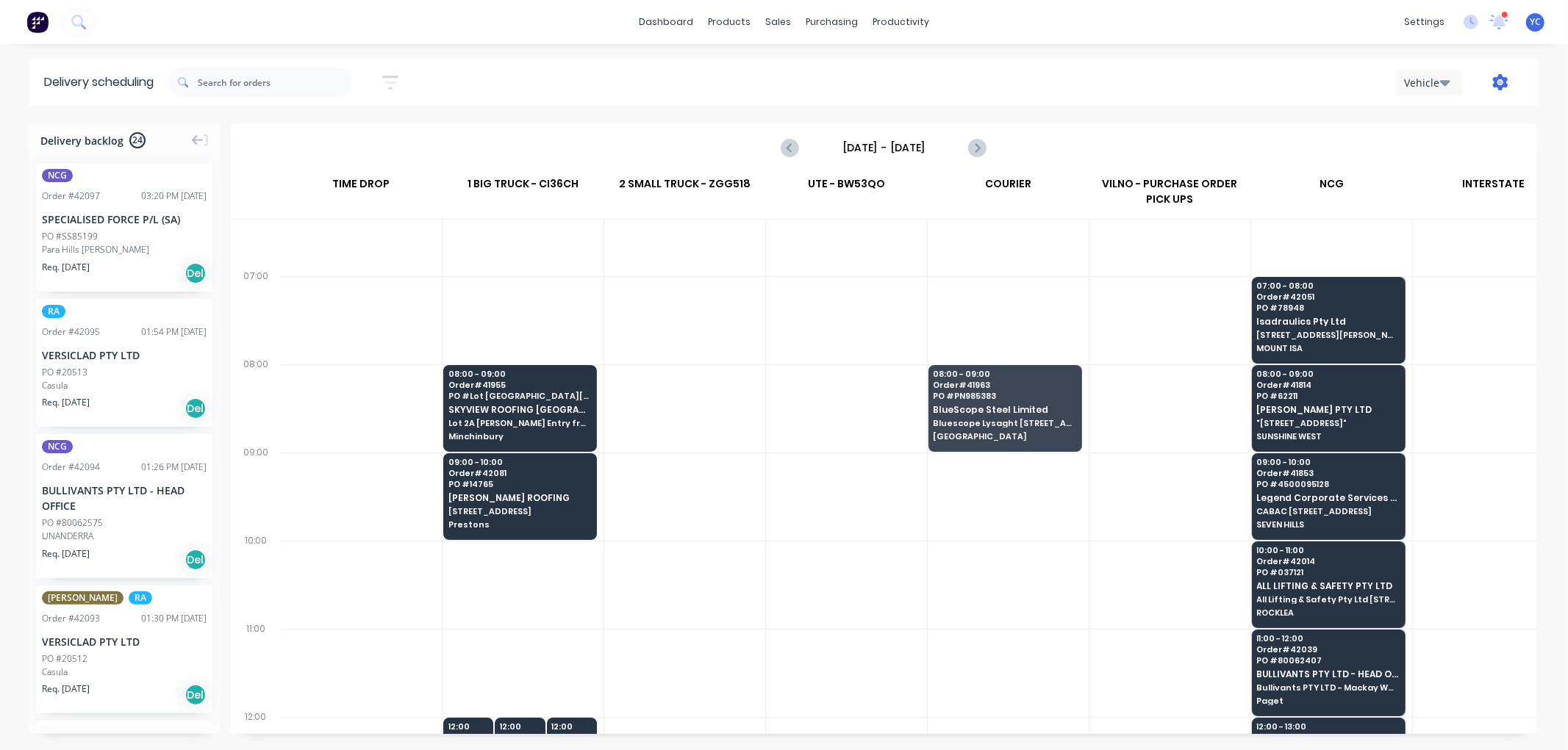
click at [1504, 78] on icon "button" at bounding box center [1501, 82] width 16 height 16
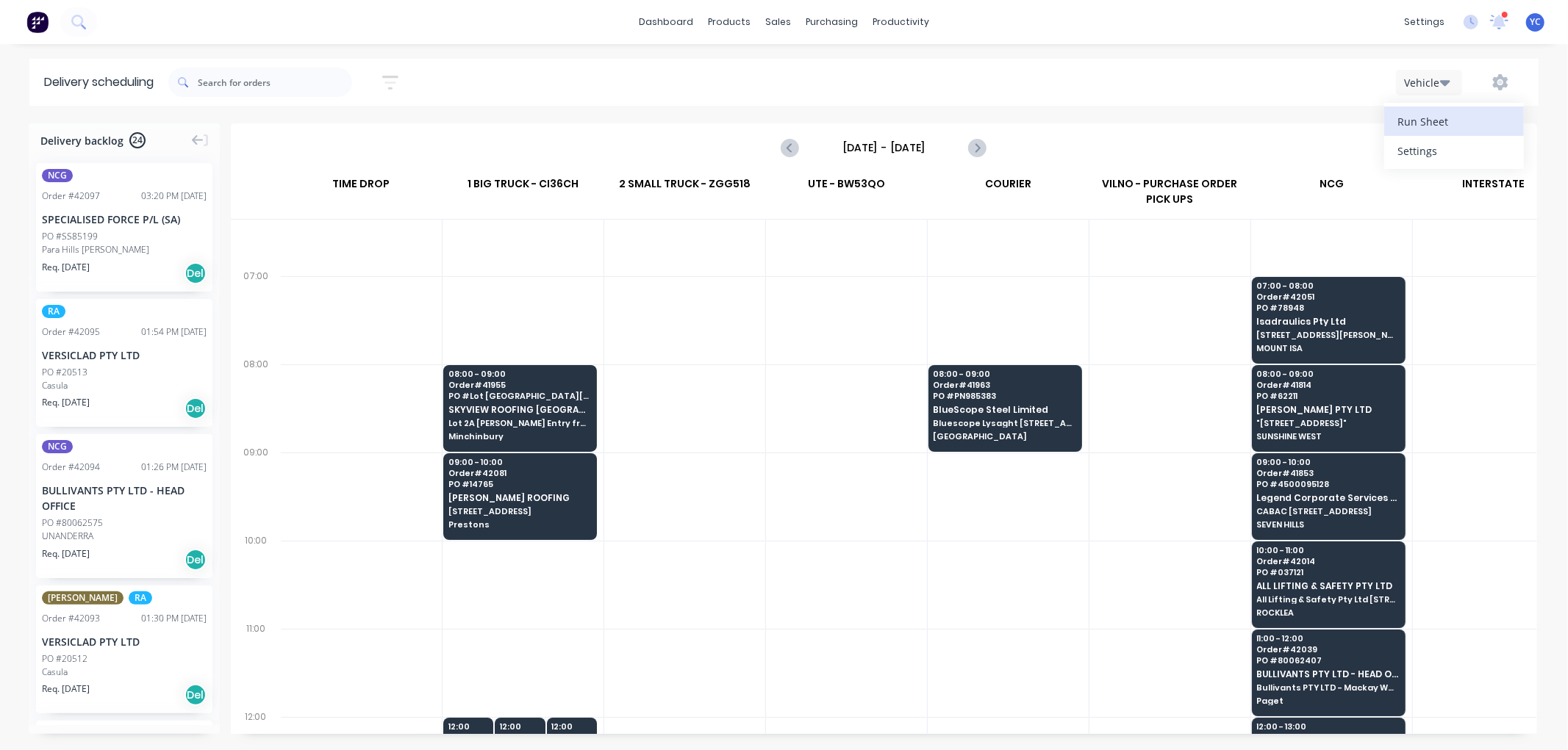
click at [1442, 123] on div "Run Sheet" at bounding box center [1454, 121] width 114 height 21
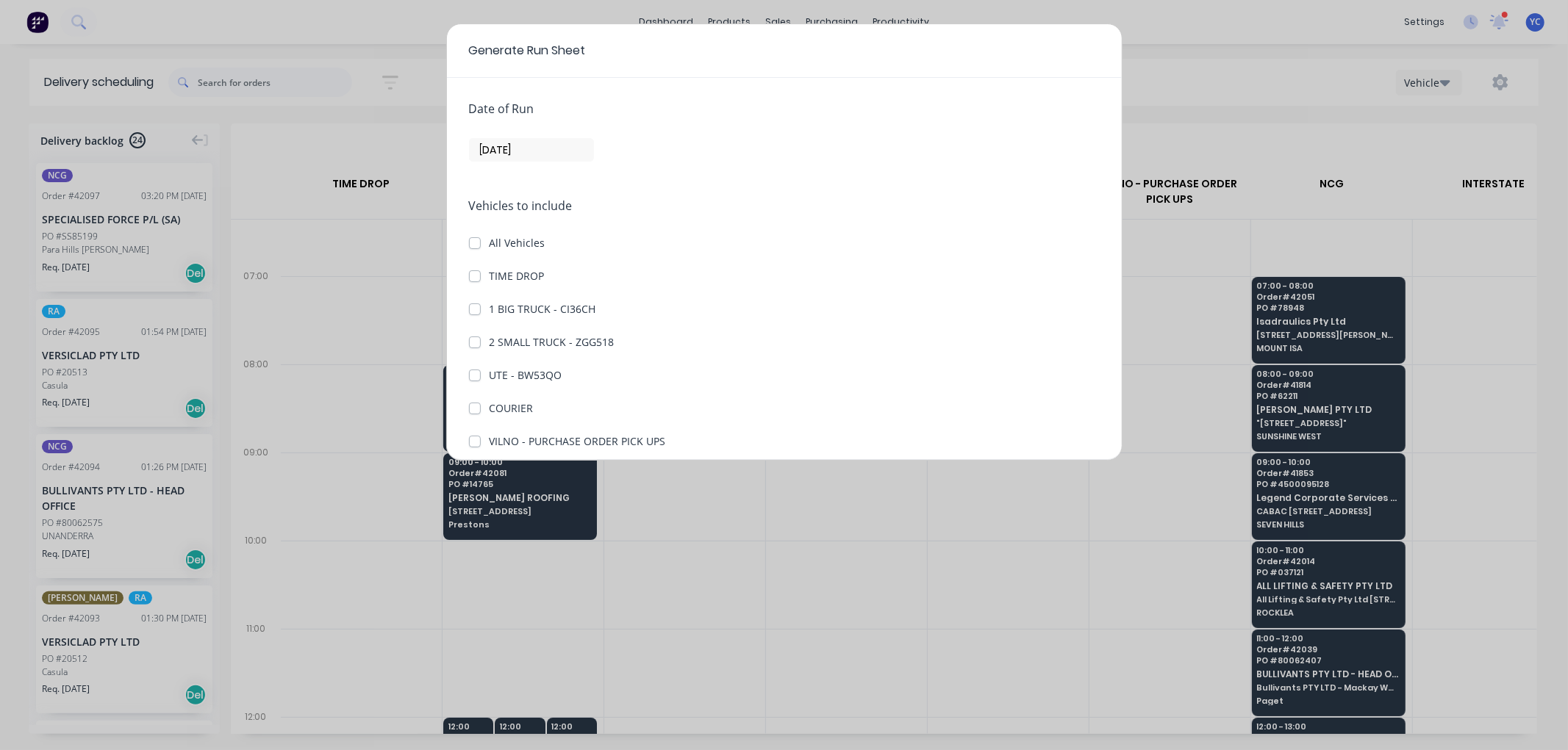
click at [490, 309] on label "1 BIG TRUCK - CI36CH" at bounding box center [543, 309] width 106 height 16
click at [476, 309] on CI36CH "1 BIG TRUCK - CI36CH" at bounding box center [475, 308] width 12 height 14
checkbox CI36CH "true"
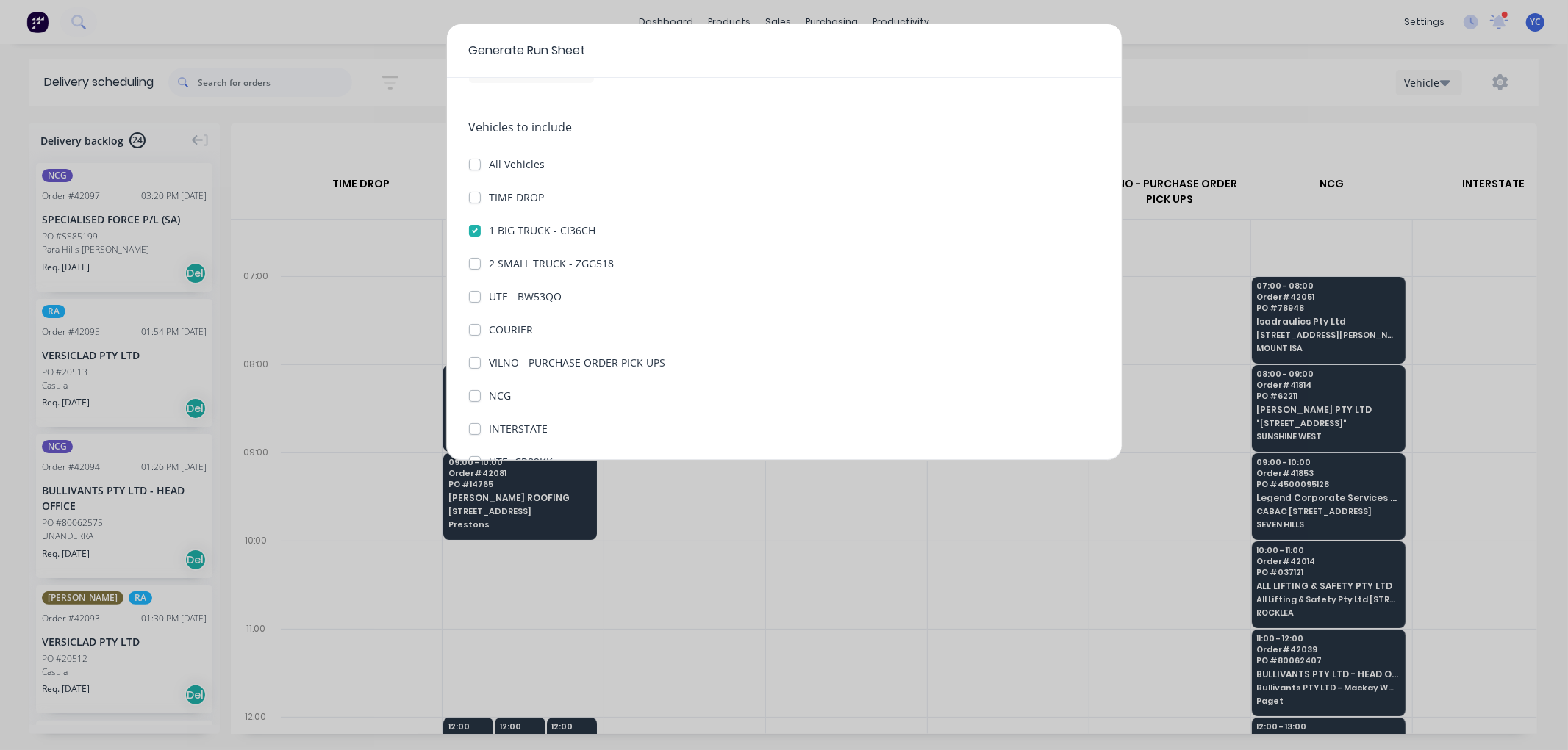
scroll to position [169, 0]
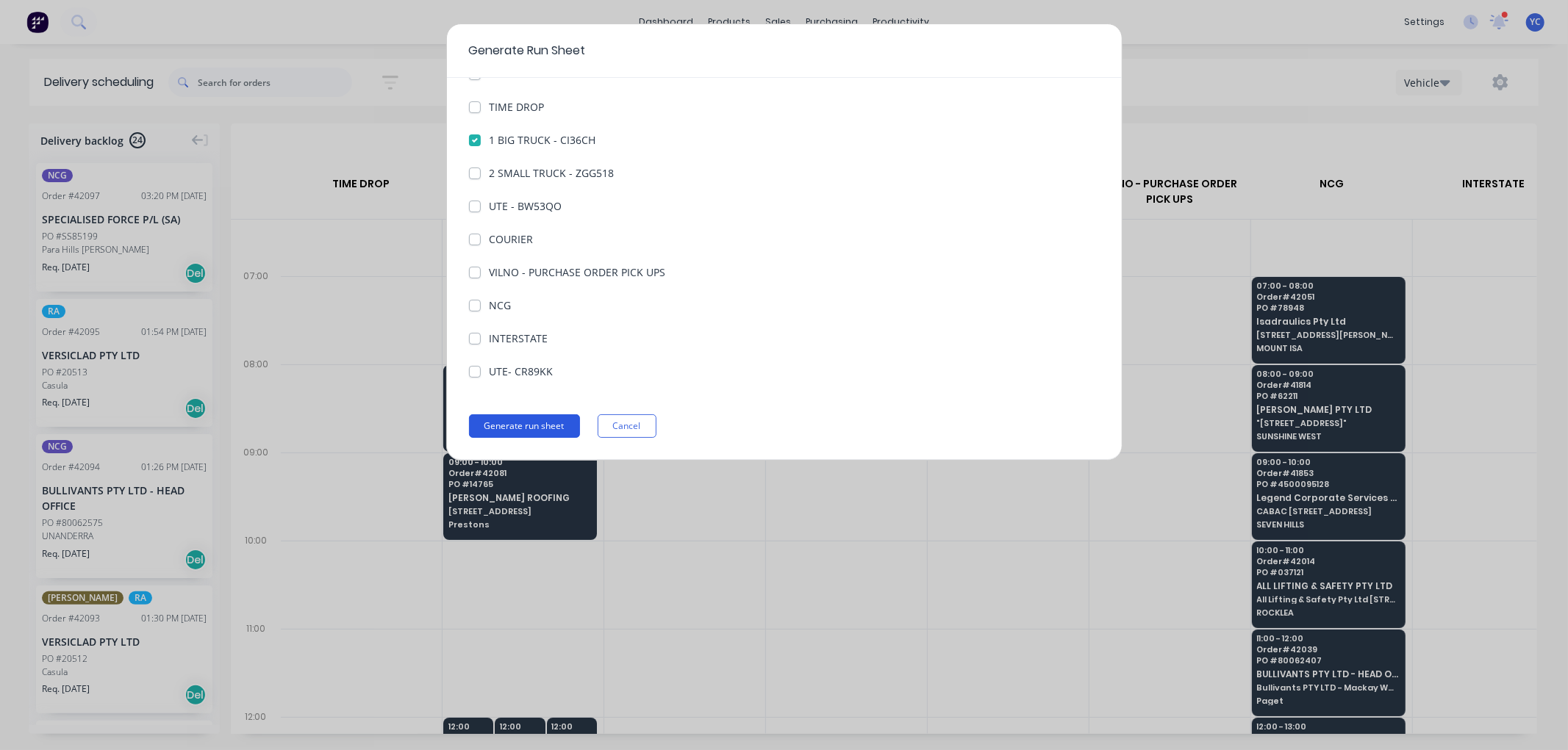
click at [532, 428] on button "Generate run sheet" at bounding box center [524, 425] width 111 height 23
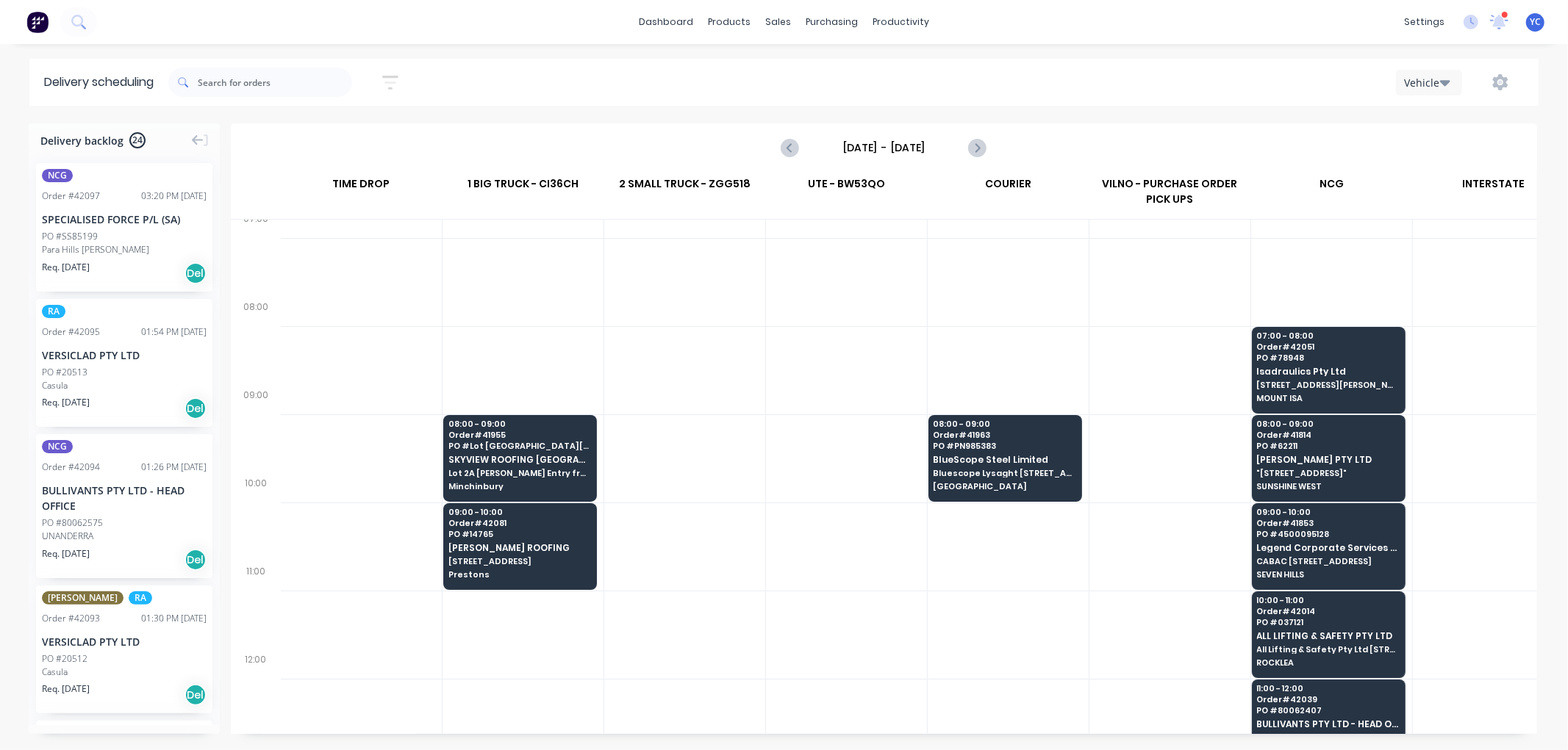
scroll to position [0, 1]
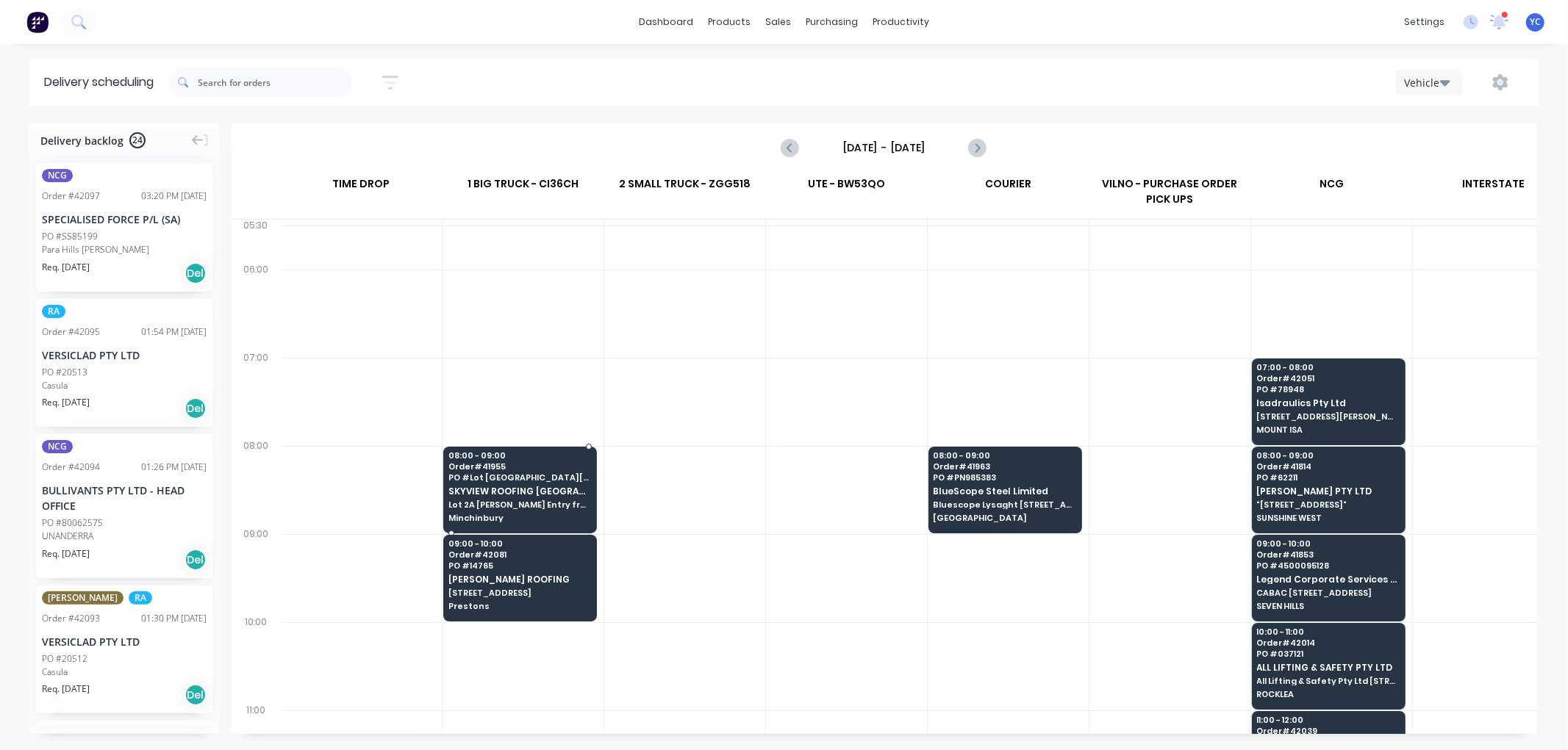
click at [560, 500] on div "08:00 - 09:00 Order # 41955 PO # Lot 2A Archbold RD SKYVIEW ROOFING AUSTRALIA P…" at bounding box center [520, 488] width 152 height 82
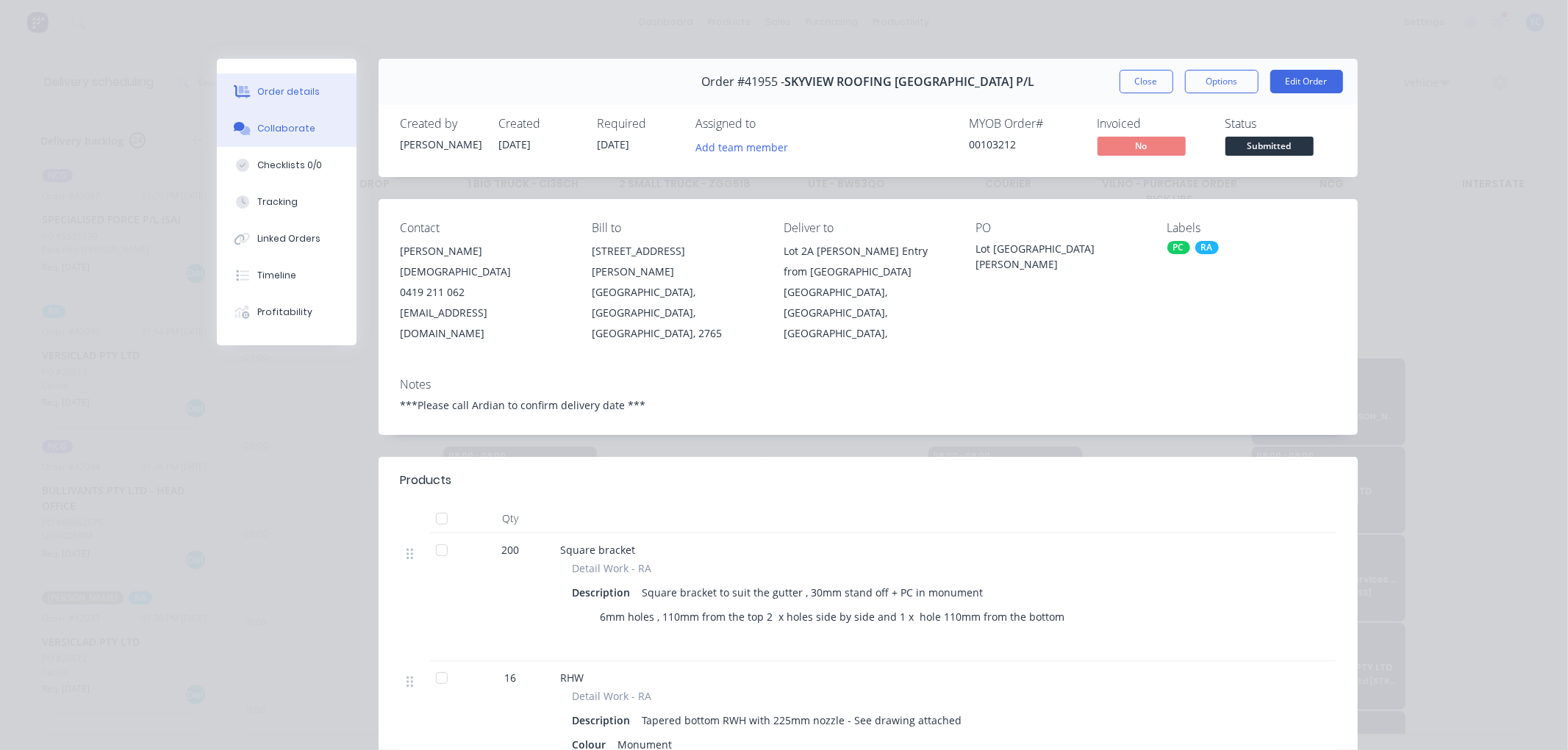
click at [277, 131] on div "Collaborate" at bounding box center [286, 128] width 58 height 13
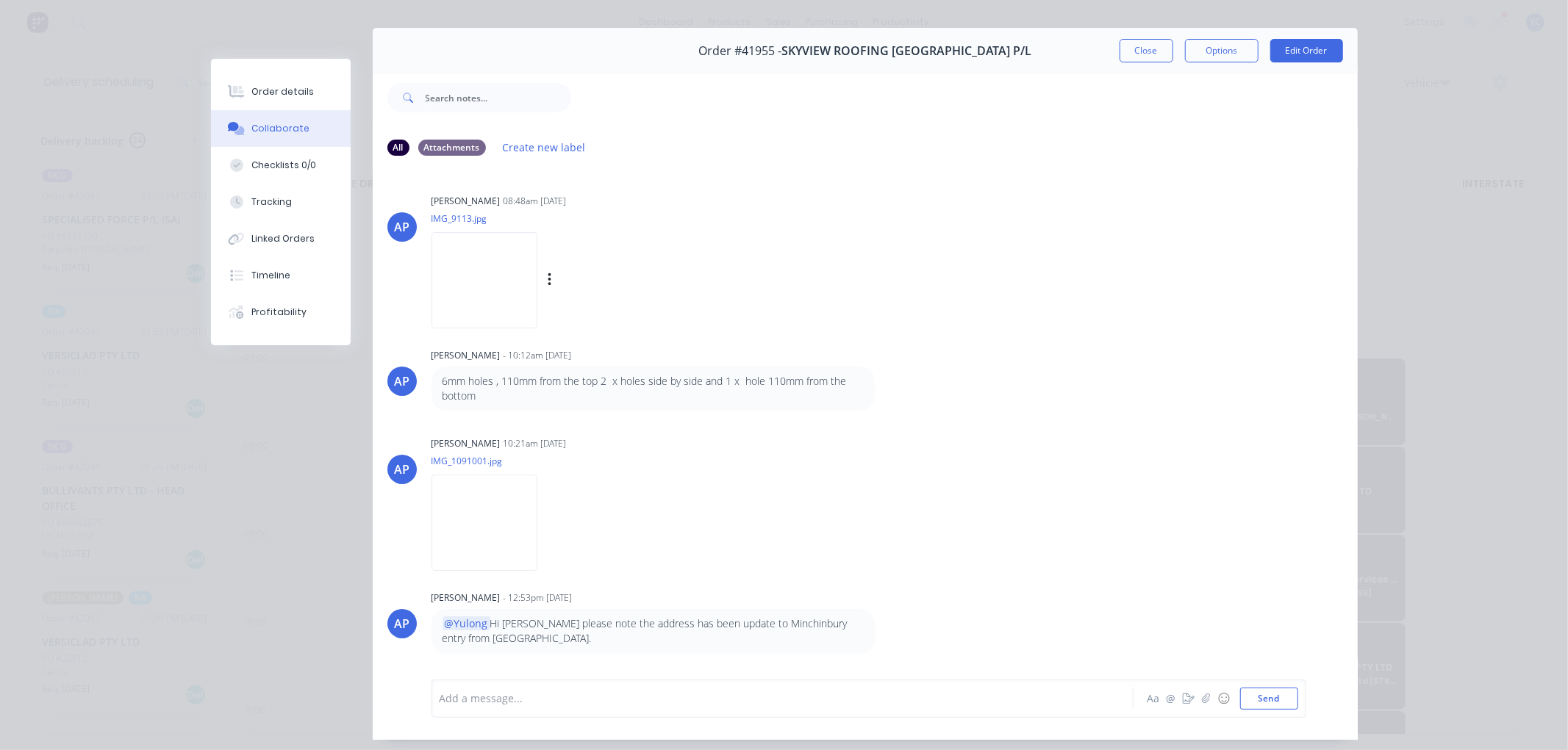
scroll to position [0, 0]
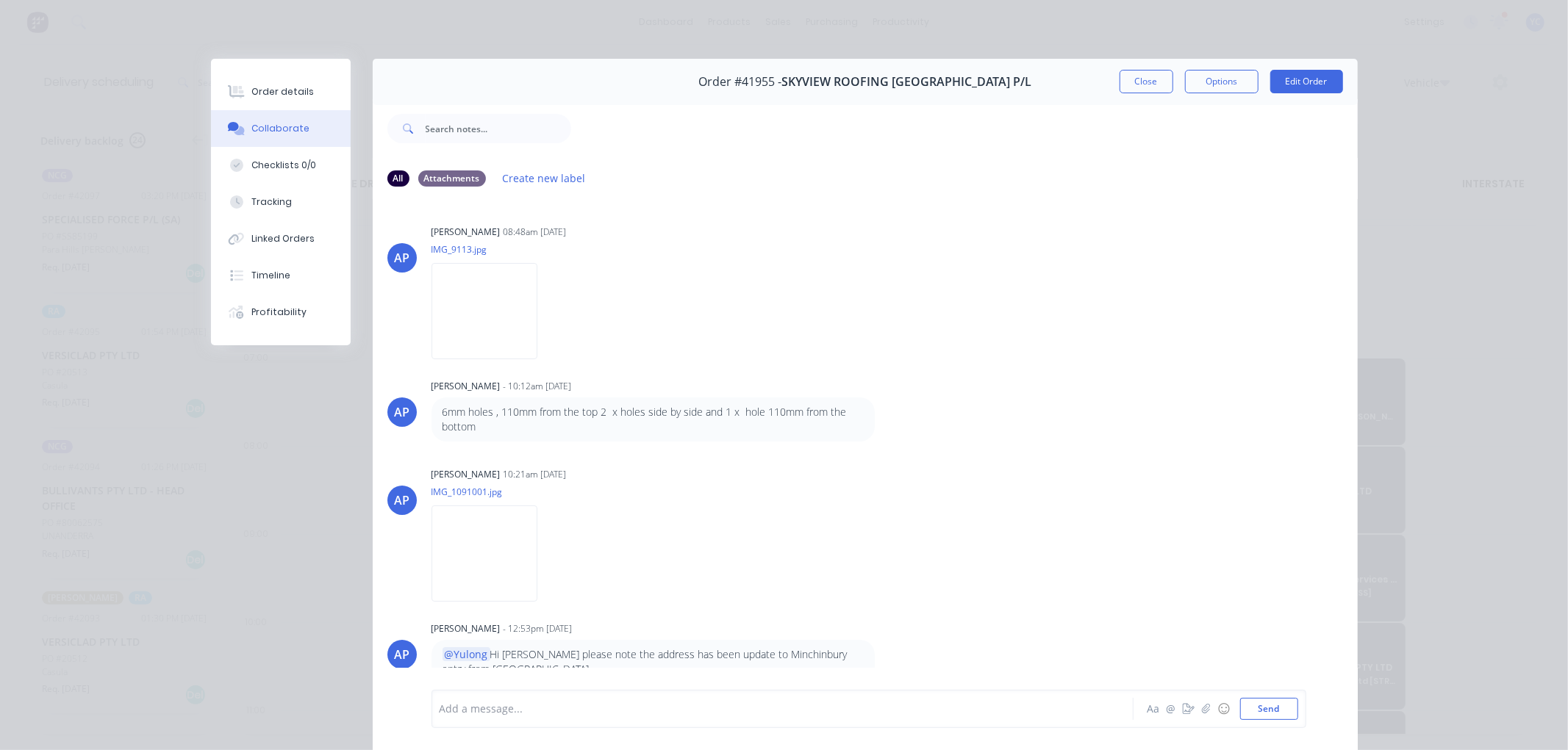
click at [1144, 87] on button "Close" at bounding box center [1147, 81] width 54 height 23
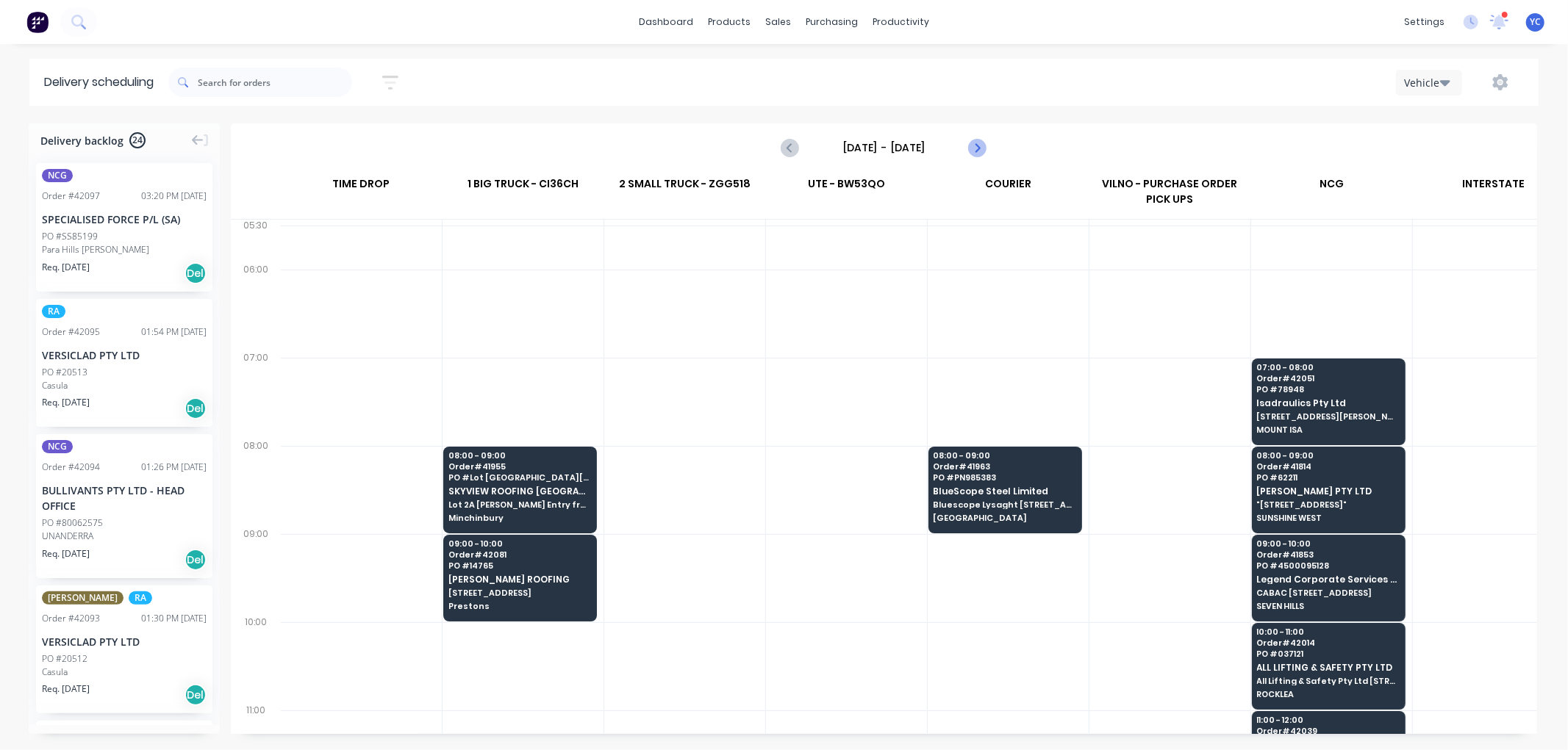
click at [977, 155] on icon "Next page" at bounding box center [977, 147] width 18 height 18
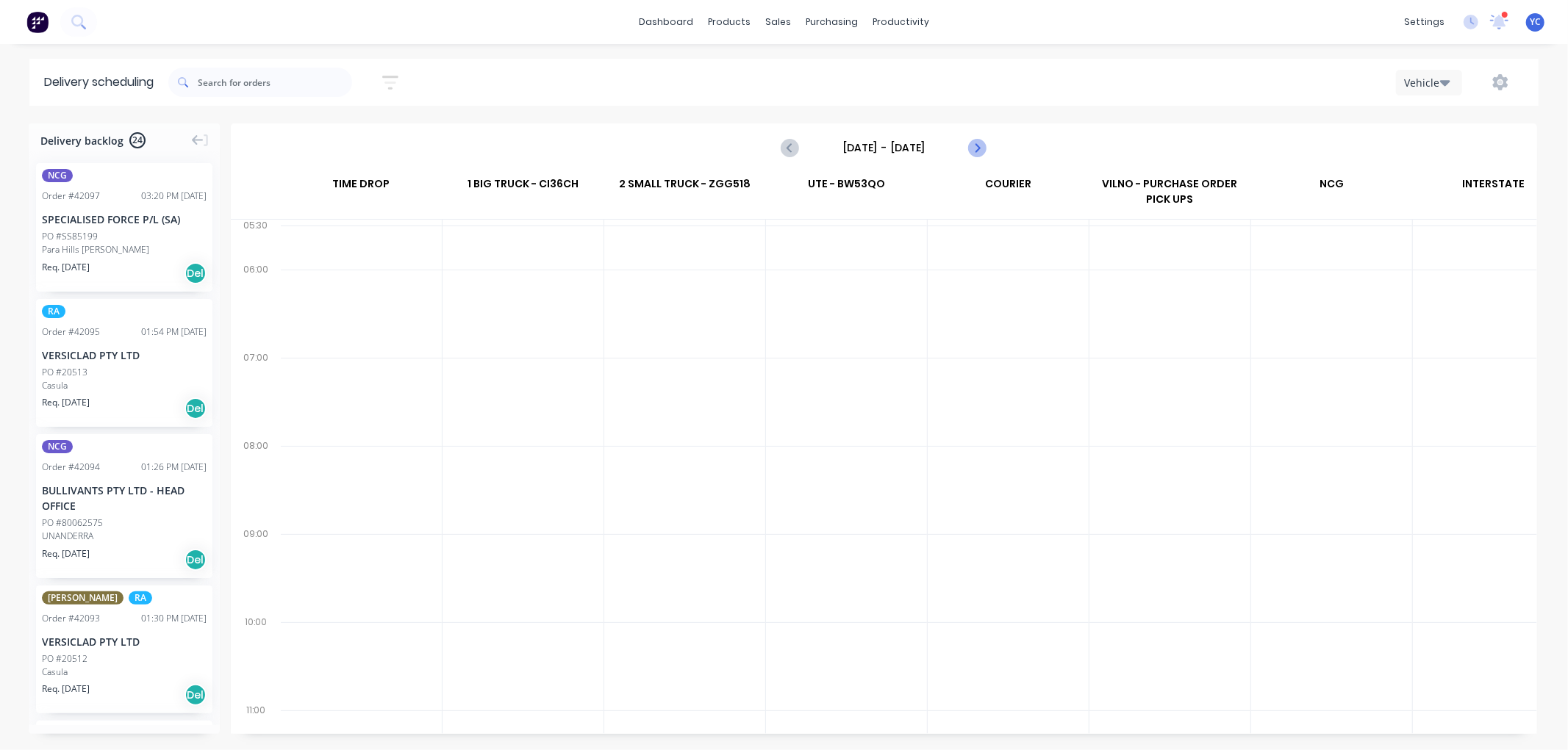
click at [977, 155] on icon "Next page" at bounding box center [977, 147] width 18 height 18
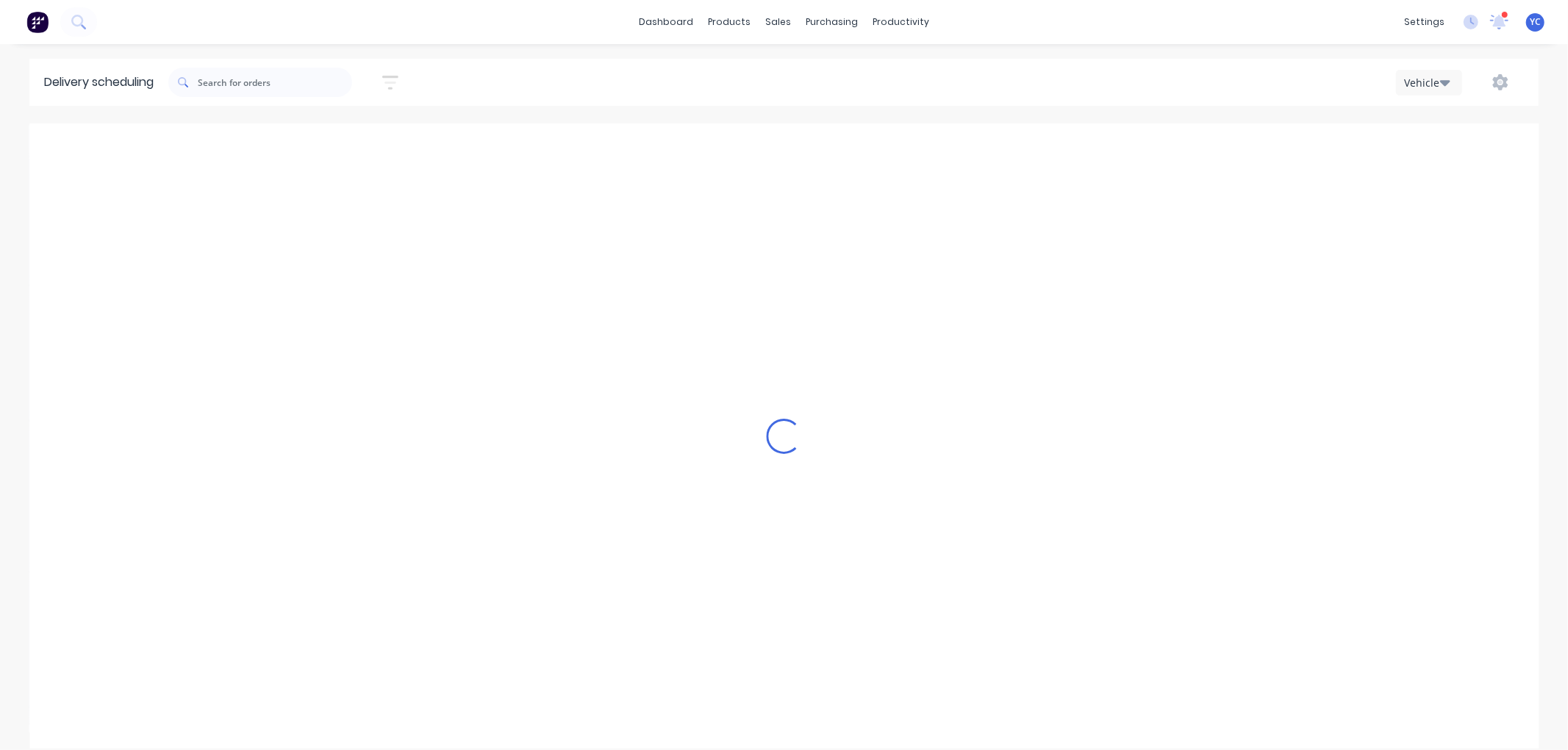
click at [977, 155] on div "Loading..." at bounding box center [784, 436] width 1509 height 625
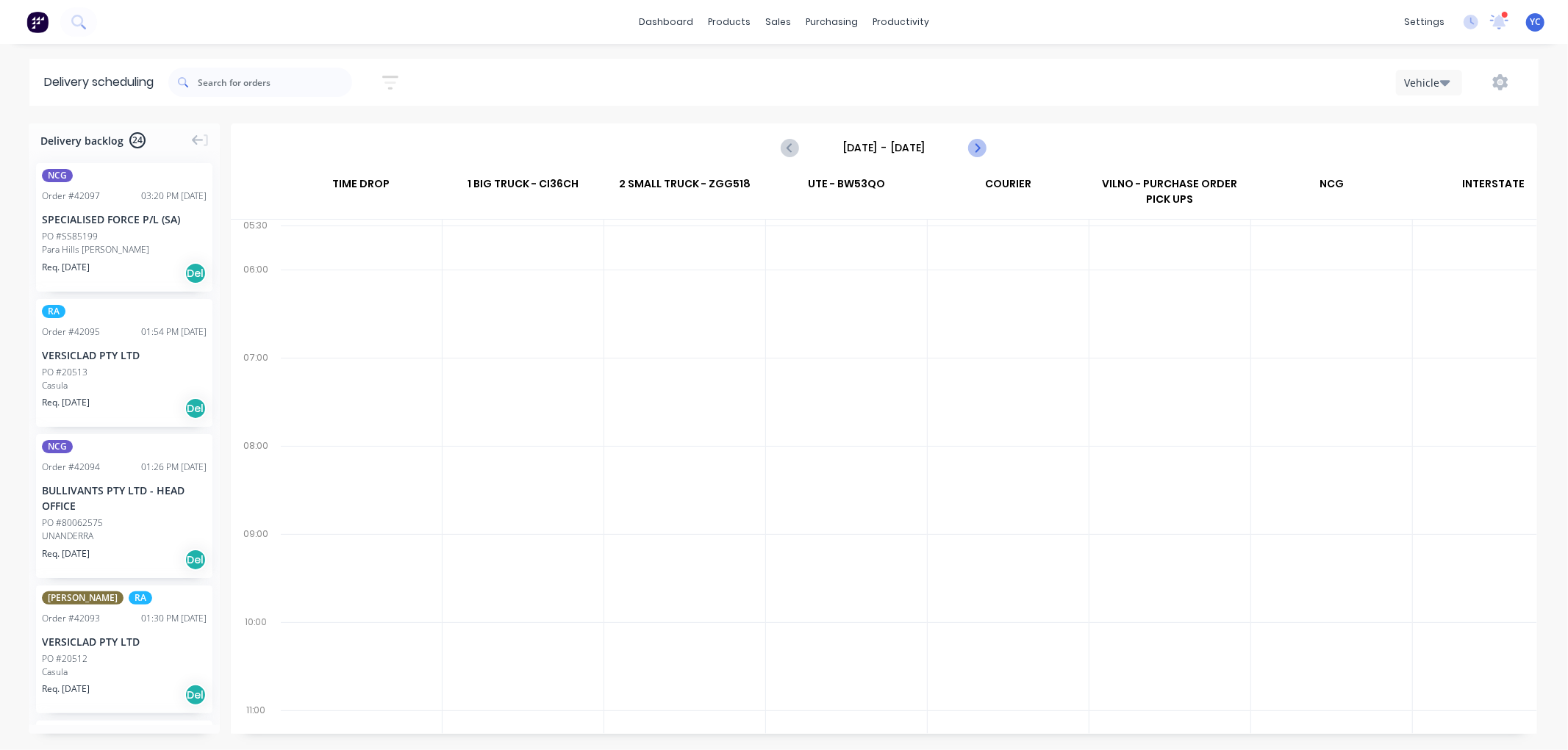
click at [977, 155] on icon "Next page" at bounding box center [977, 147] width 18 height 18
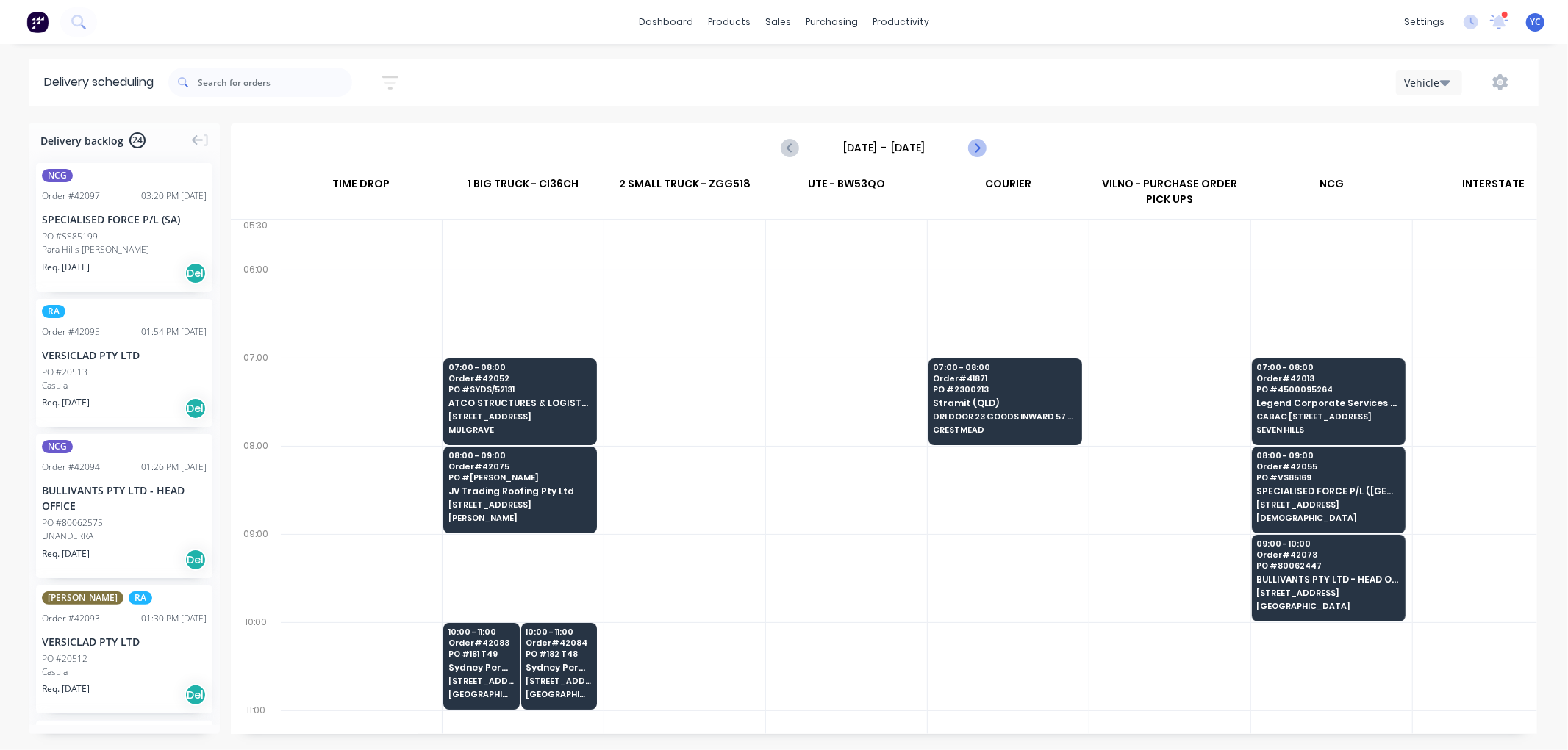
click at [977, 155] on icon "Next page" at bounding box center [977, 147] width 18 height 18
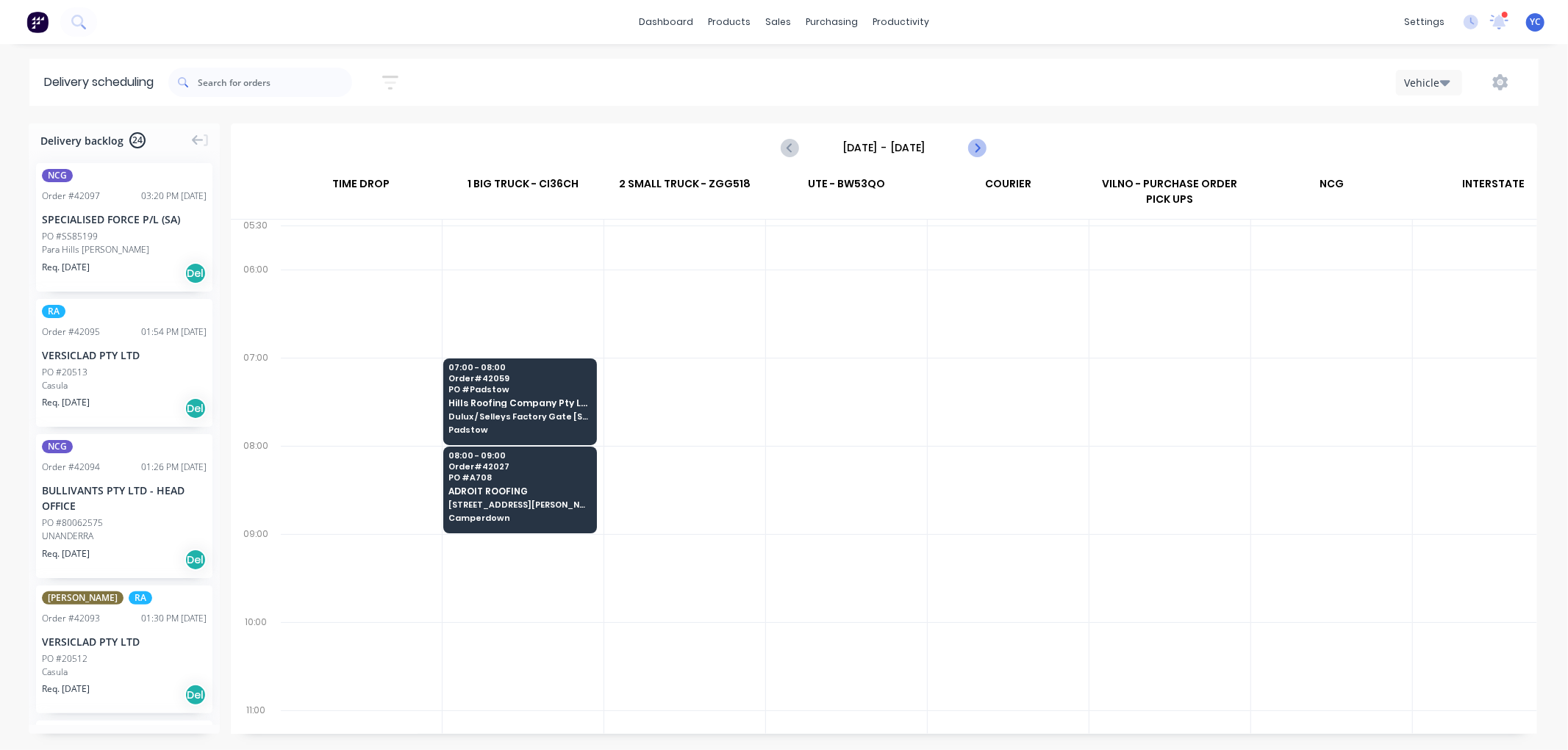
click at [977, 155] on icon "Next page" at bounding box center [977, 147] width 18 height 18
type input "Thursday - 09/10/25"
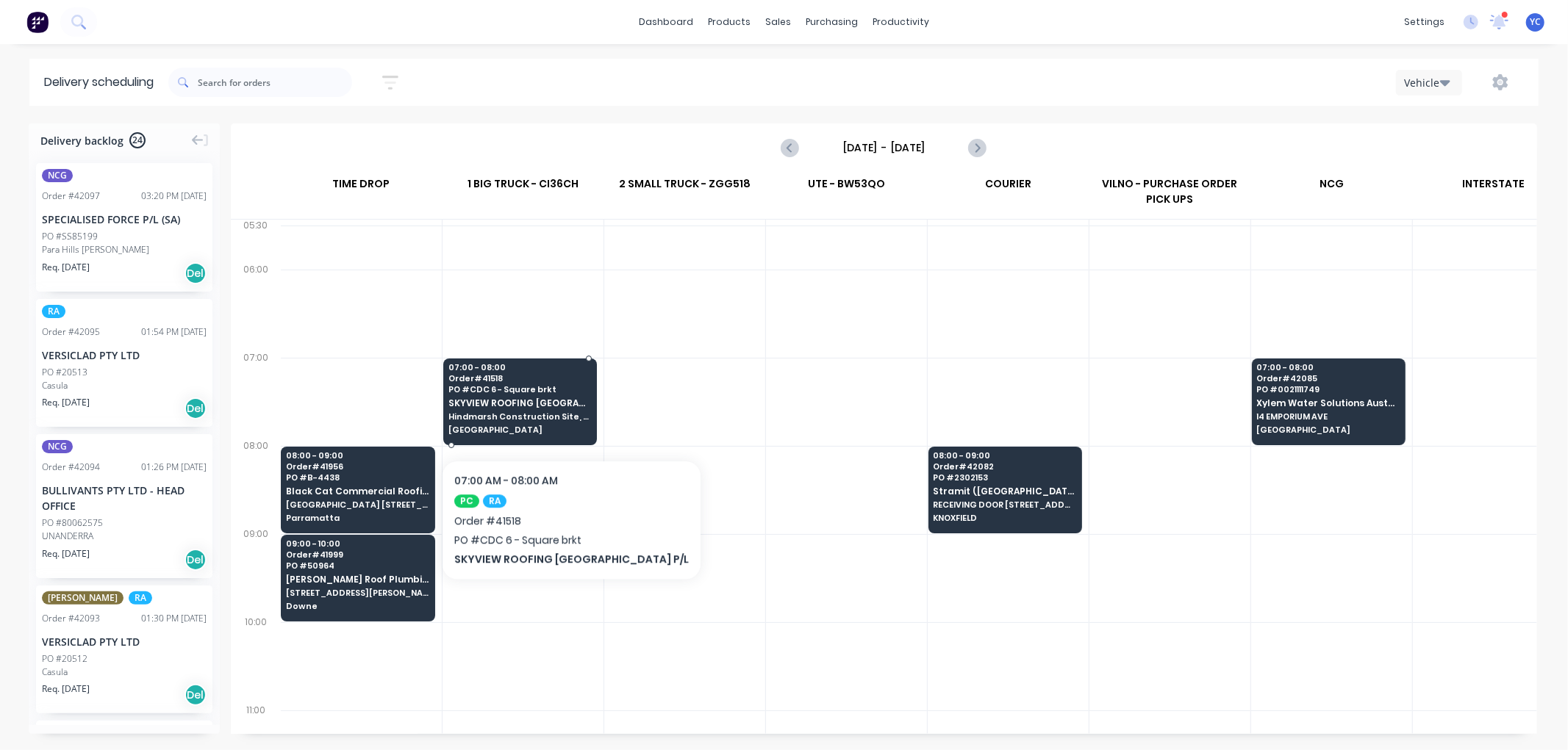
click at [538, 415] on span "Hindmarsh Construction Site, 16 Roberts Road" at bounding box center [520, 416] width 142 height 8
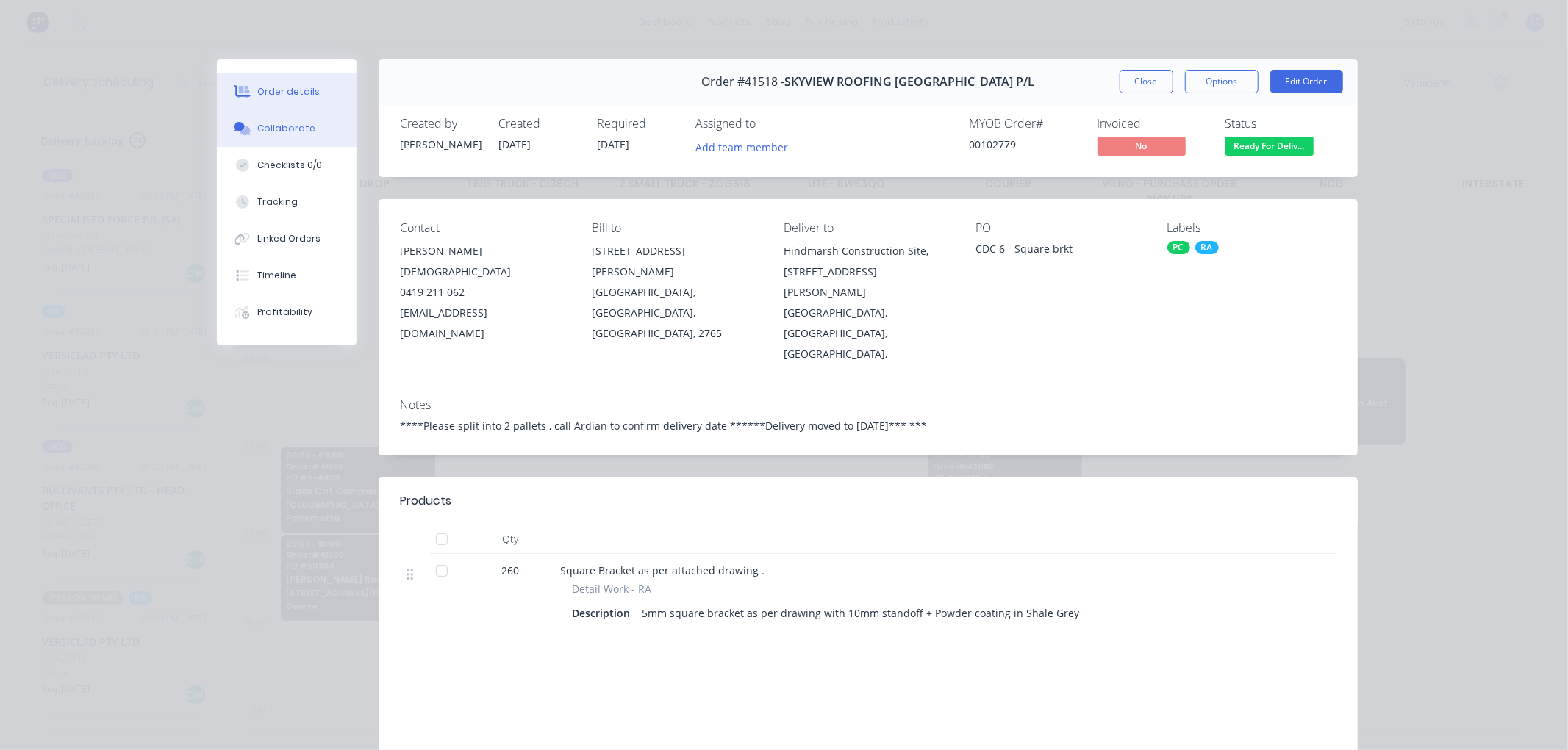
click at [277, 125] on div "Collaborate" at bounding box center [286, 128] width 58 height 13
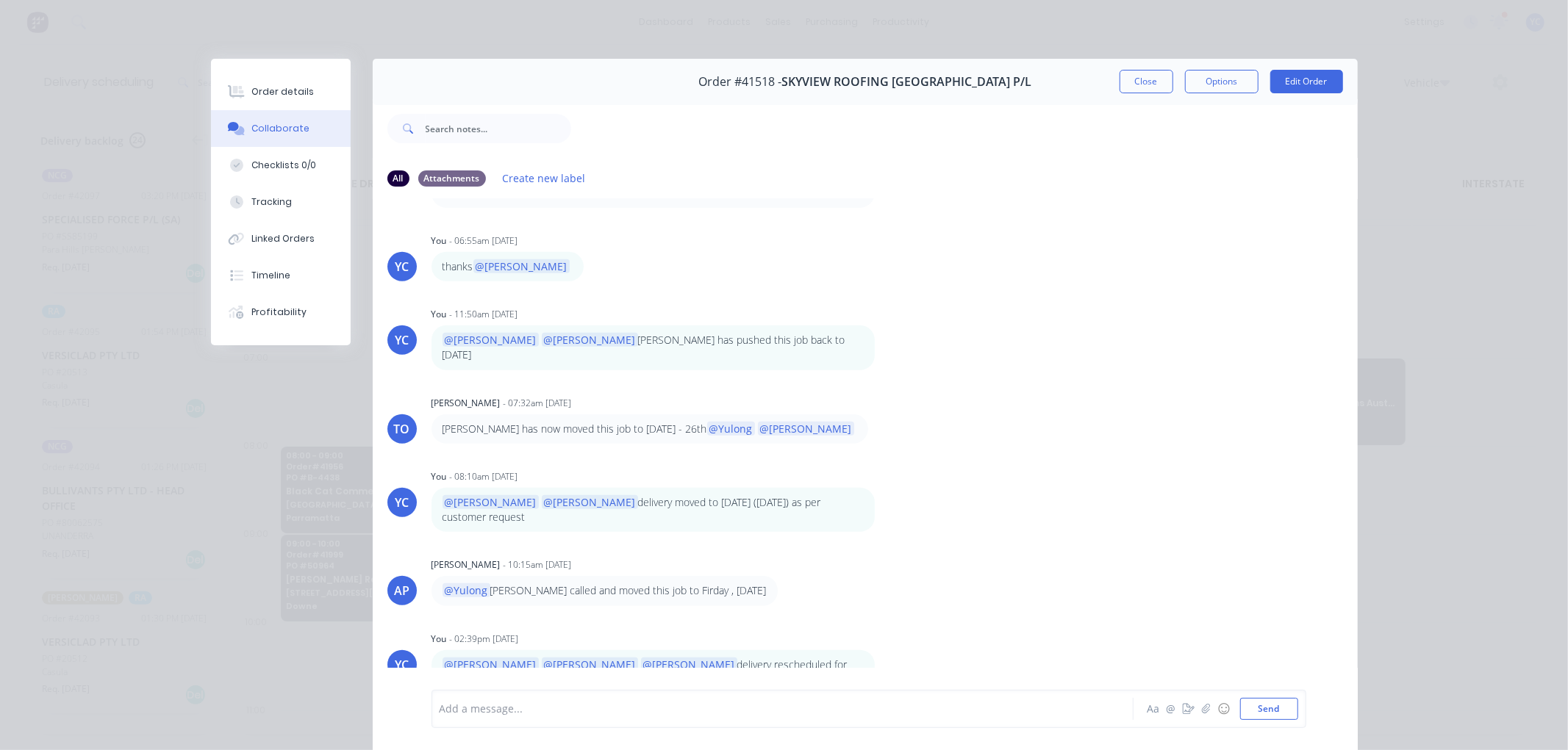
scroll to position [842, 0]
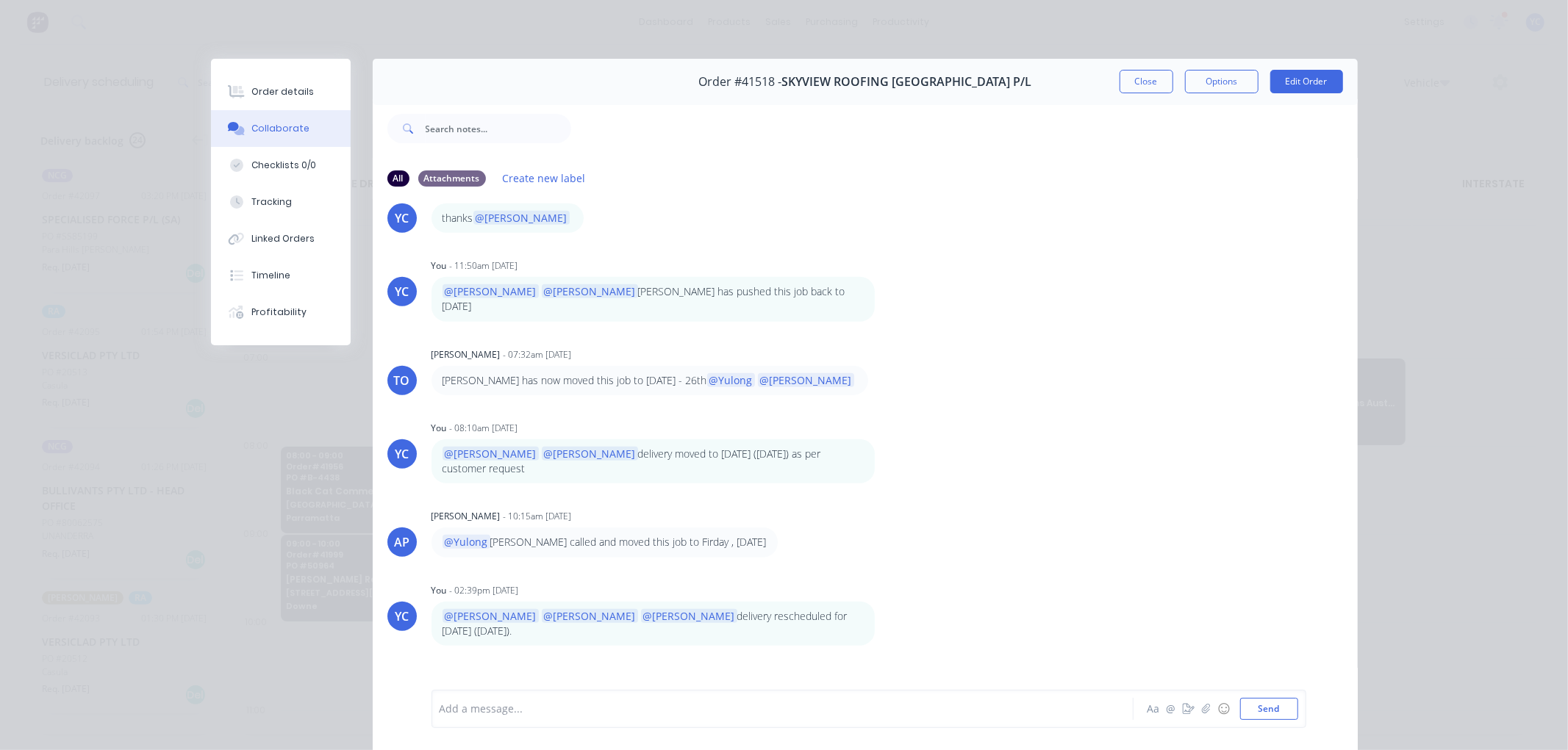
click at [883, 711] on icon "button" at bounding box center [885, 719] width 5 height 17
click at [906, 689] on button "Edit" at bounding box center [938, 701] width 92 height 24
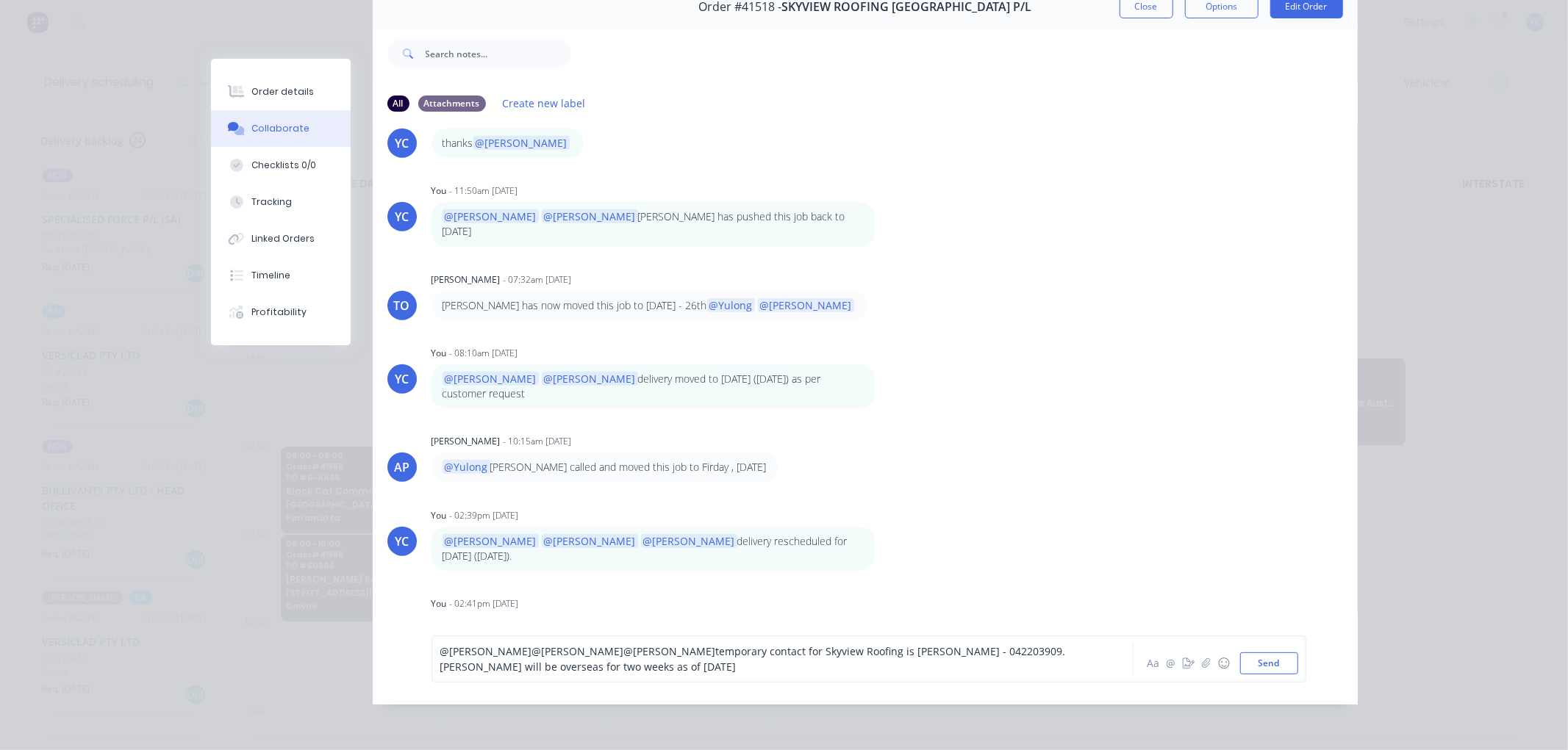
click at [848, 650] on span "temporary contact for Skyview Roofing is Paul - 042203909. Ardian will be overs…" at bounding box center [754, 660] width 629 height 30
click at [1276, 666] on button "Send" at bounding box center [1269, 663] width 58 height 22
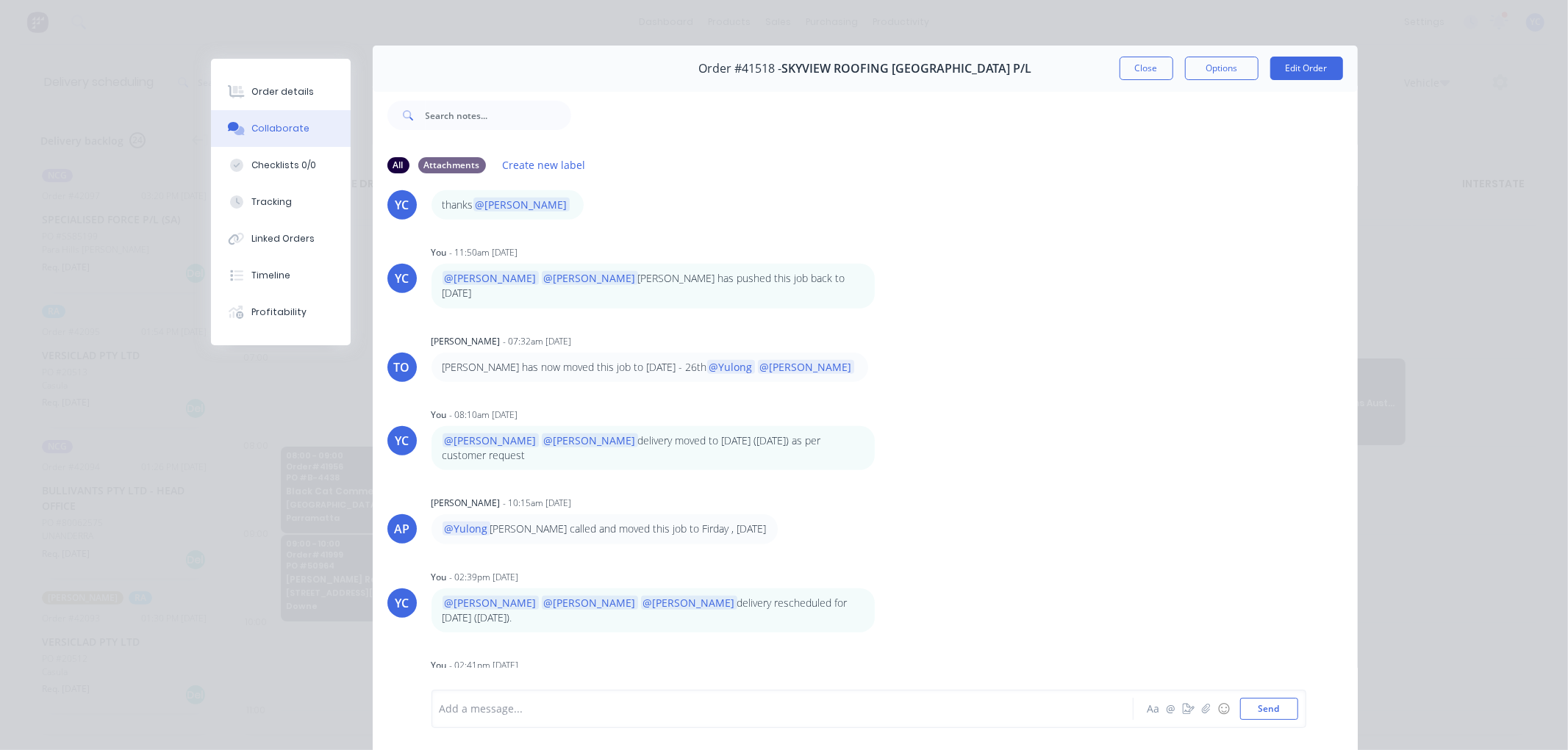
scroll to position [0, 0]
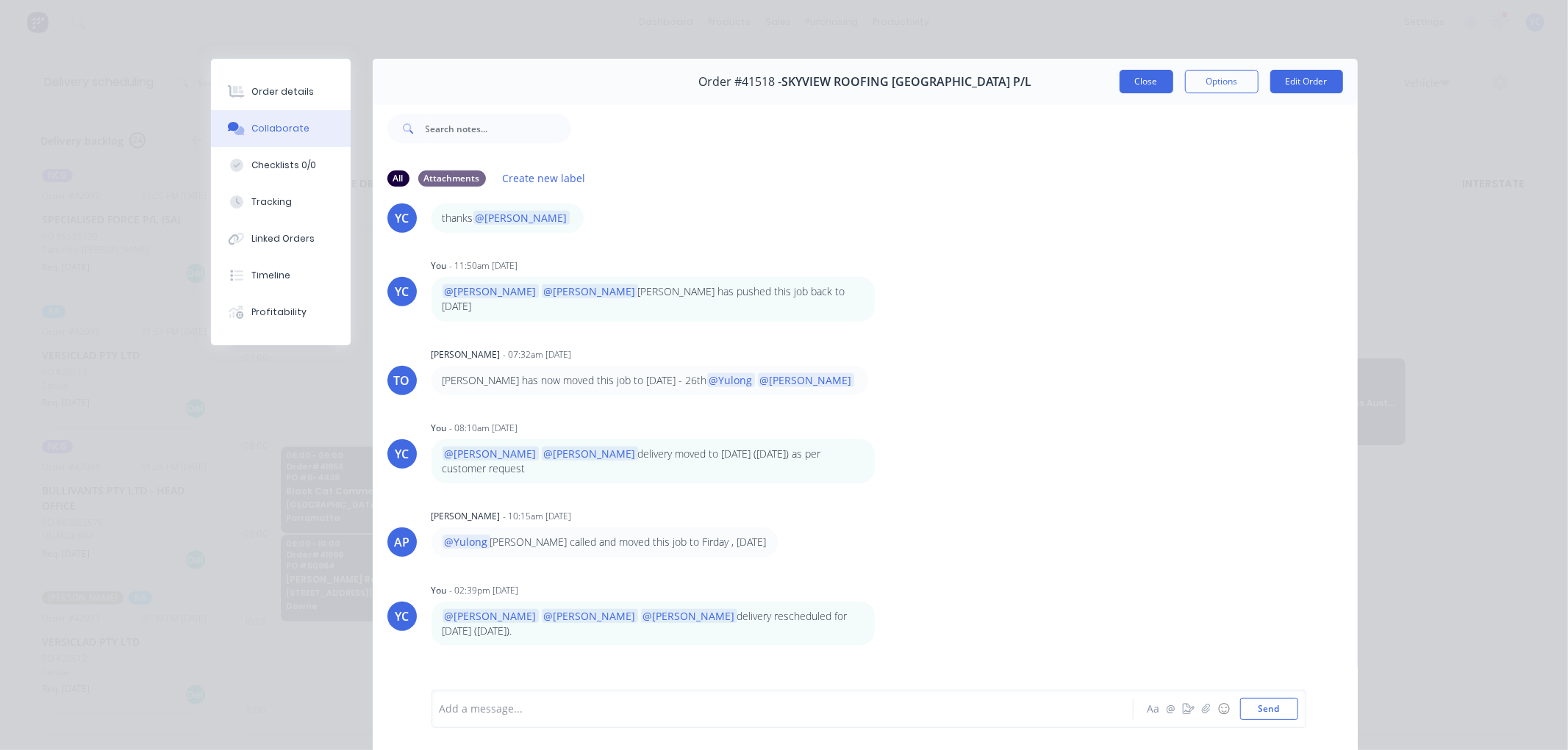
click at [1140, 82] on button "Close" at bounding box center [1147, 81] width 54 height 23
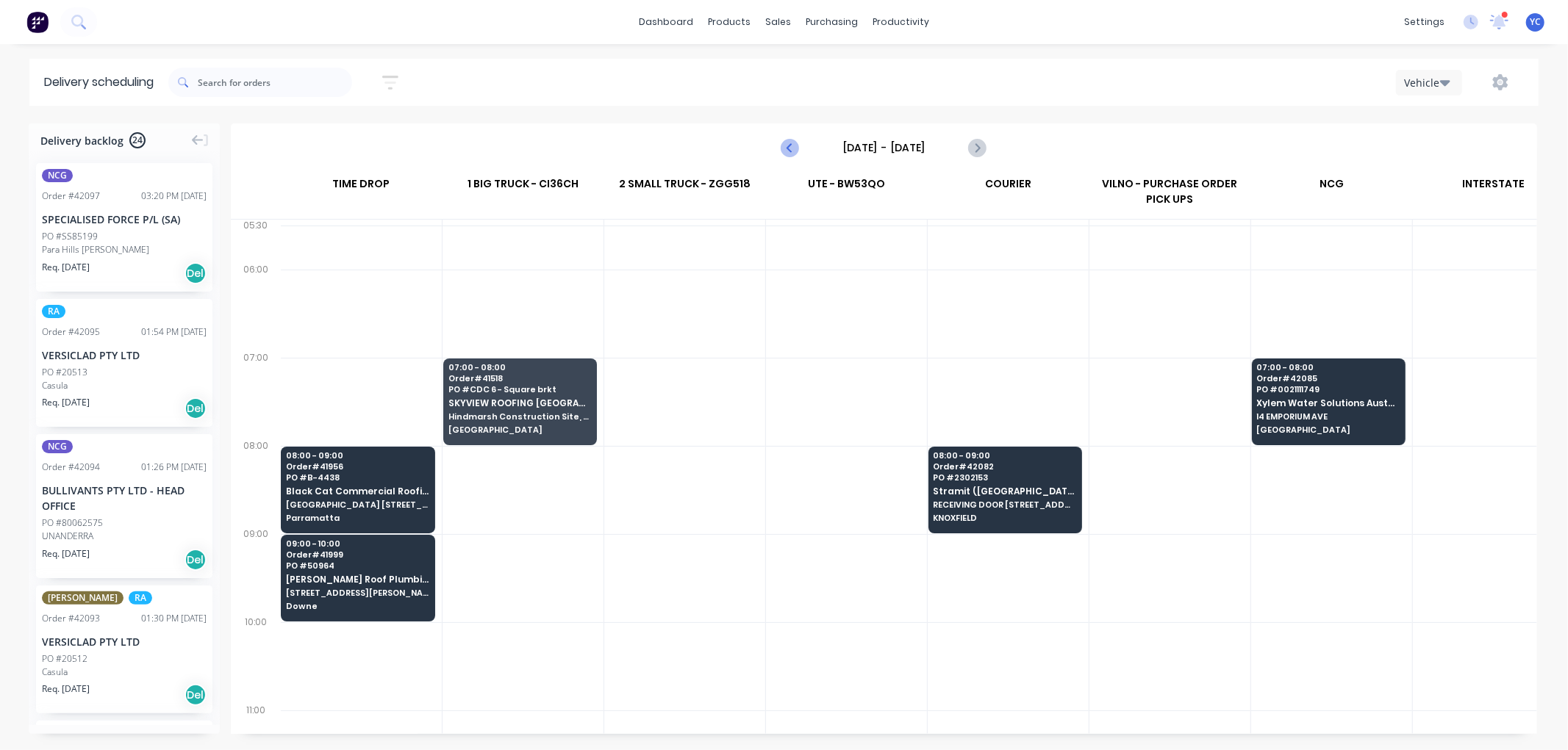
click at [792, 151] on icon "Previous page" at bounding box center [791, 147] width 18 height 18
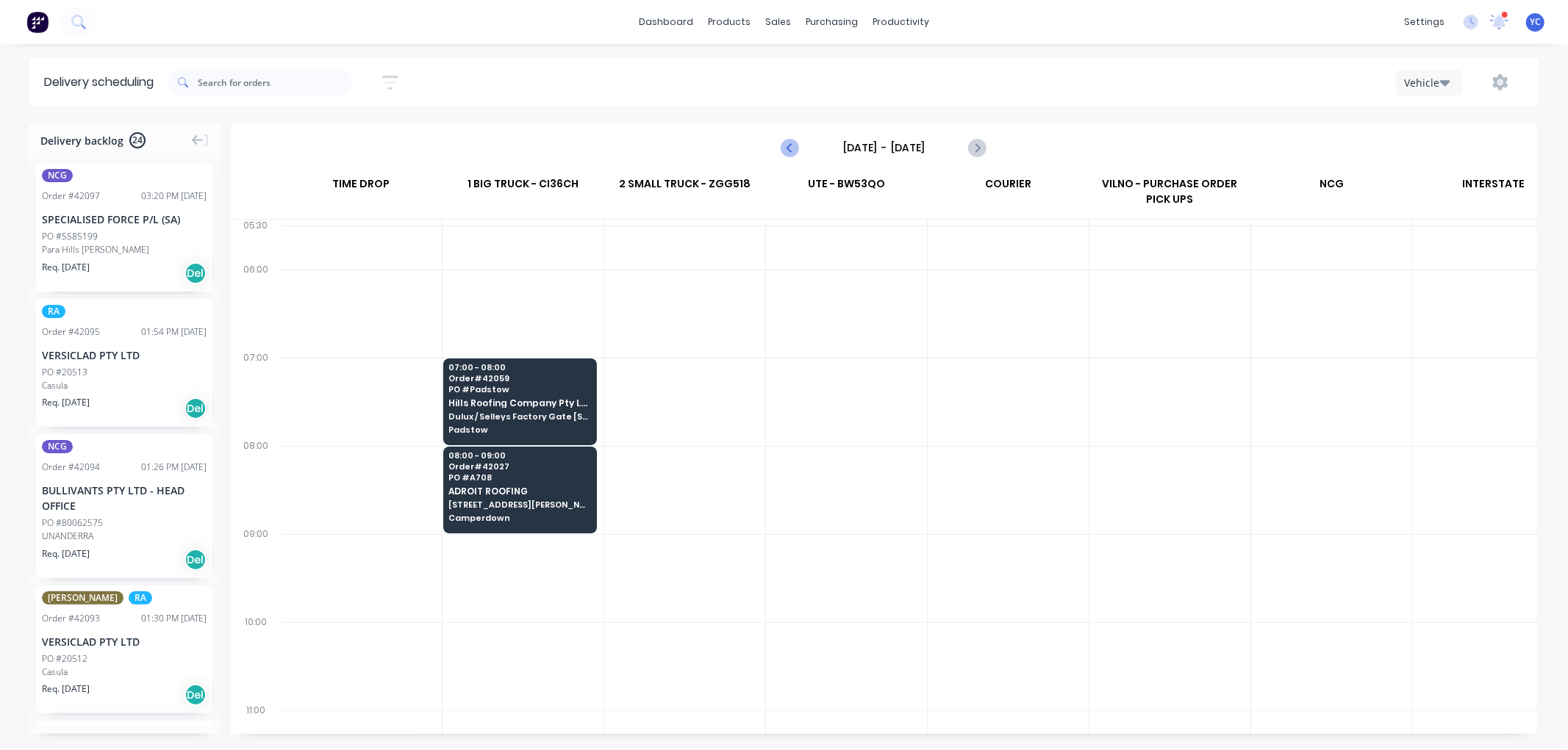
click at [792, 151] on icon "Previous page" at bounding box center [791, 147] width 18 height 18
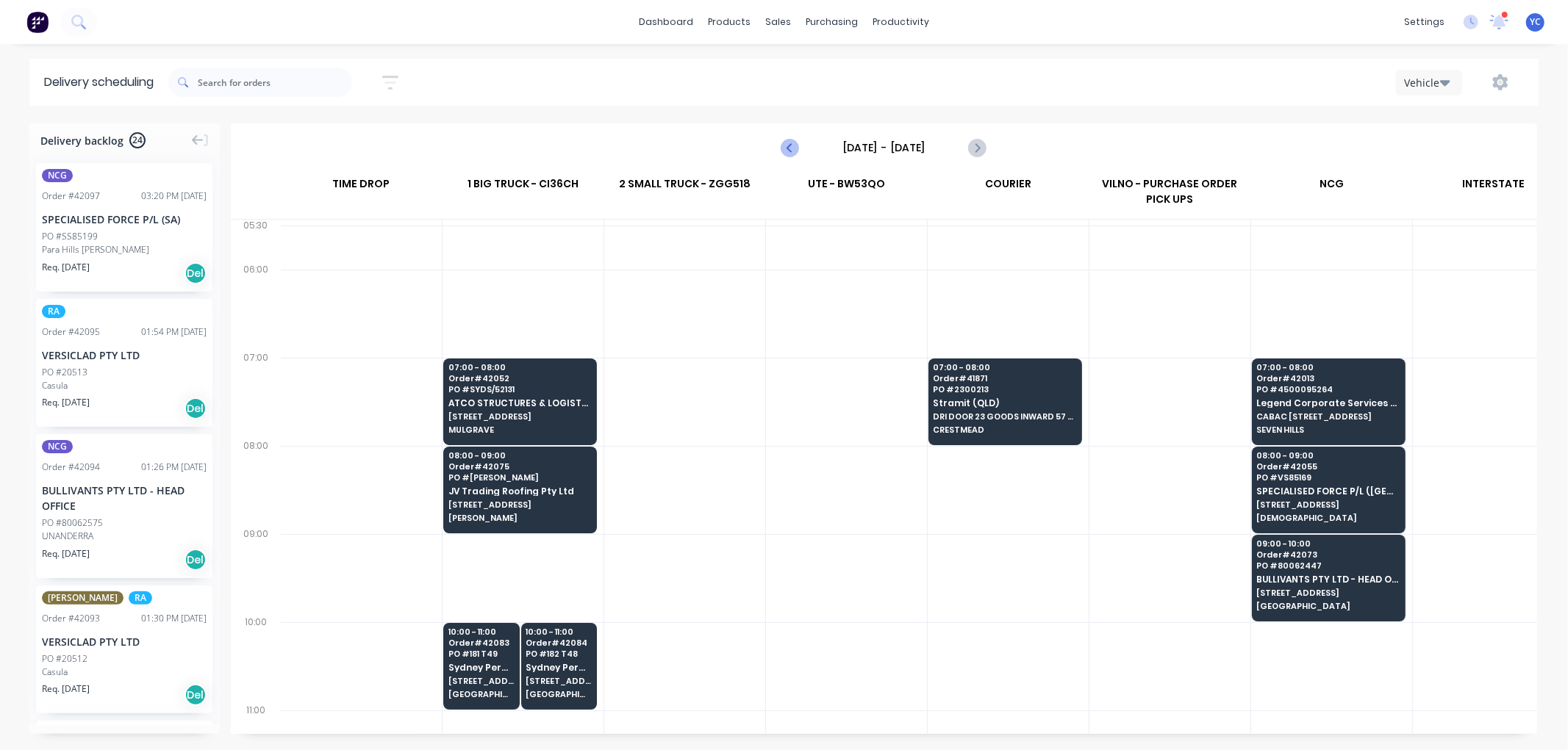
click at [792, 151] on icon "Previous page" at bounding box center [791, 147] width 18 height 18
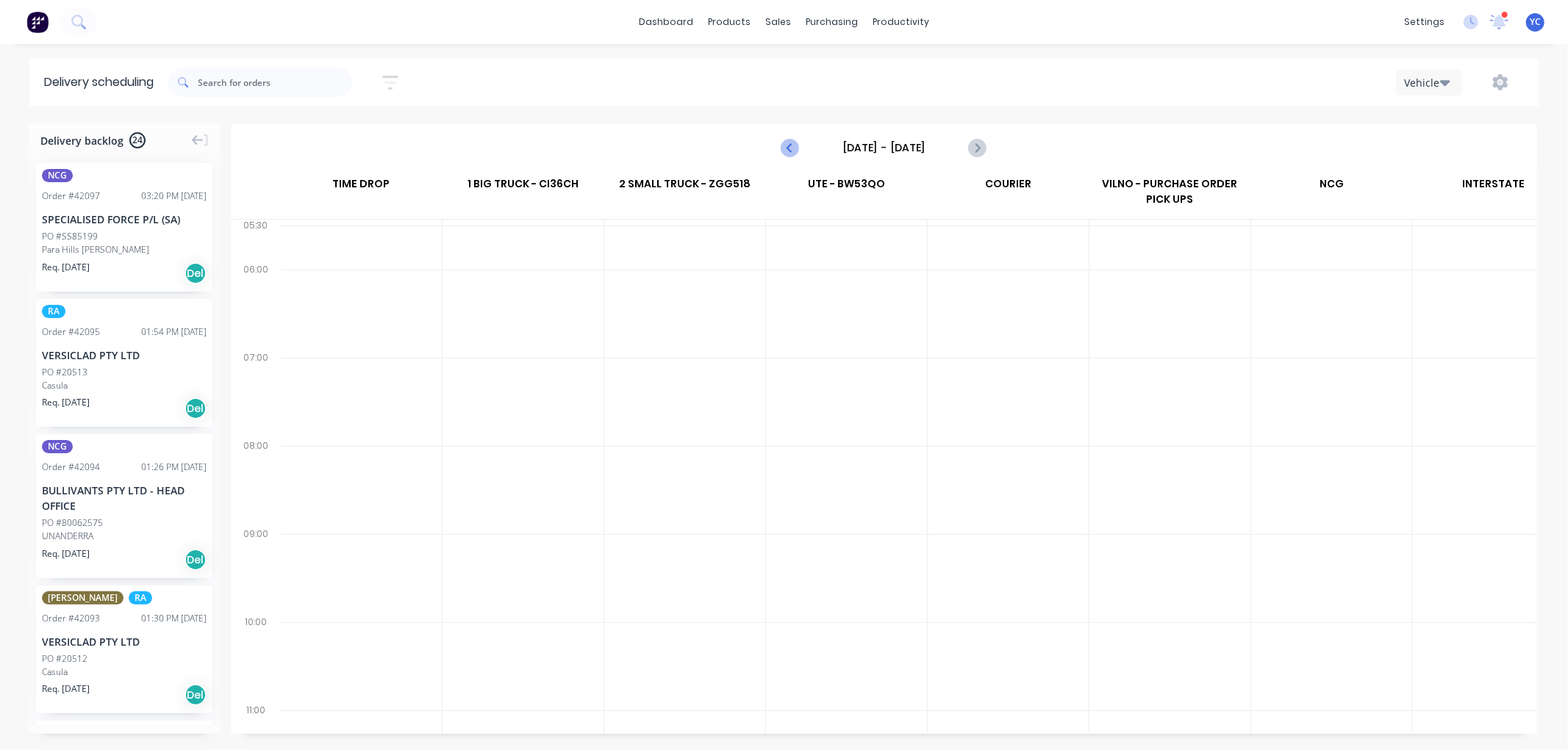
click at [792, 151] on icon "Previous page" at bounding box center [791, 147] width 18 height 18
type input "Friday - 03/10/25"
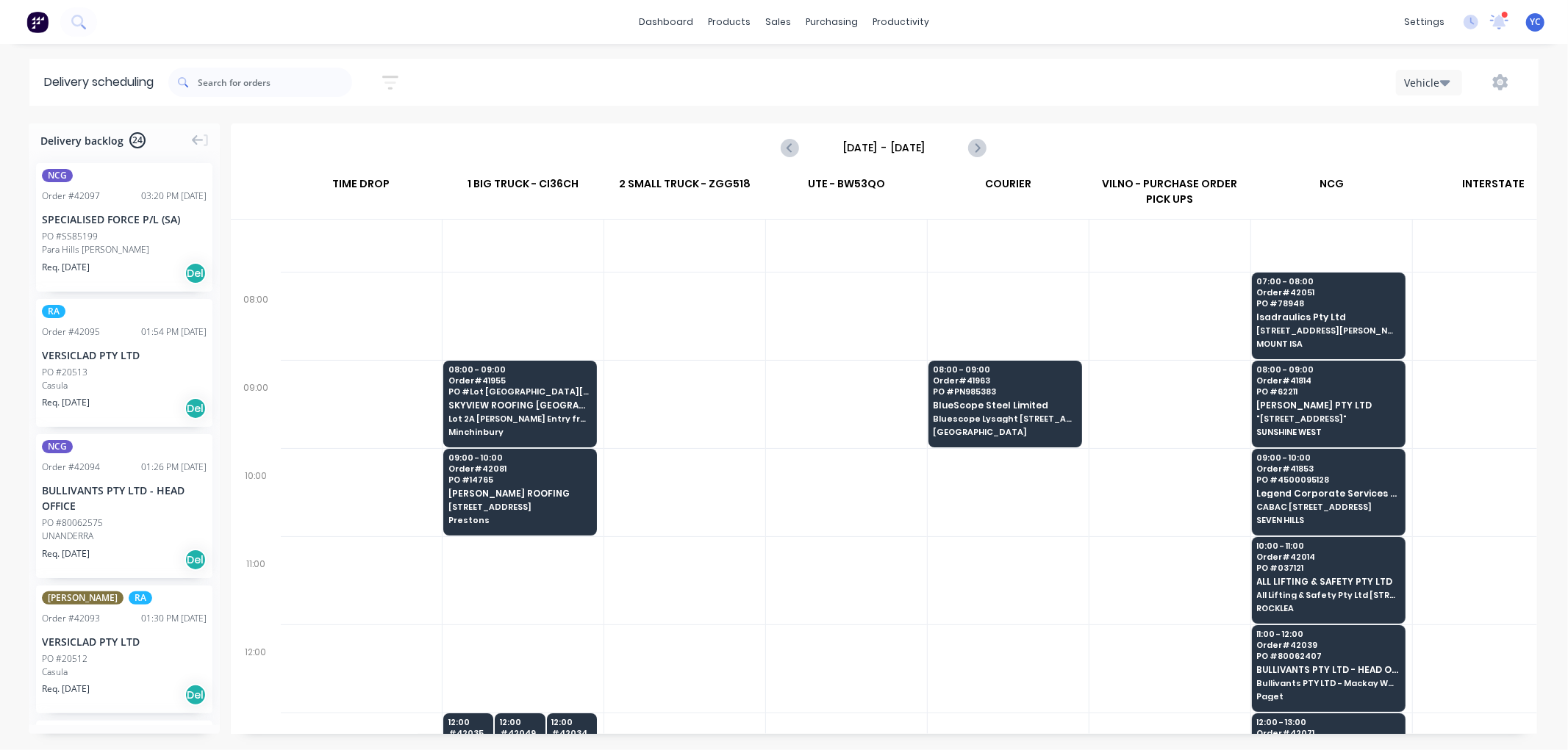
scroll to position [82, 1]
